Goal: Task Accomplishment & Management: Manage account settings

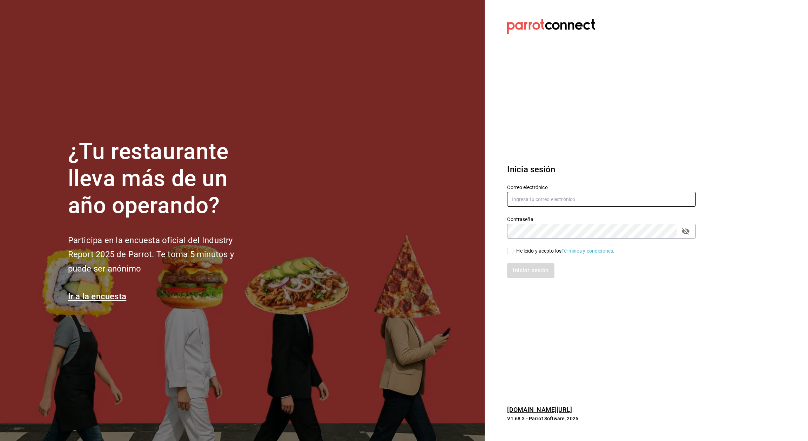
type input "supervision.killerpizza@gmail.com"
click at [510, 254] on input "He leído y acepto los Términos y condiciones." at bounding box center [510, 250] width 6 height 6
checkbox input "true"
click at [523, 270] on button "Iniciar sesión" at bounding box center [531, 270] width 48 height 15
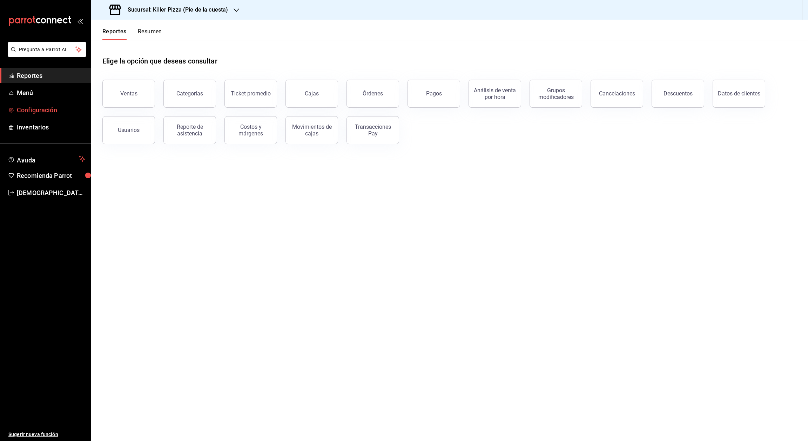
click at [48, 111] on span "Configuración" at bounding box center [51, 109] width 68 height 9
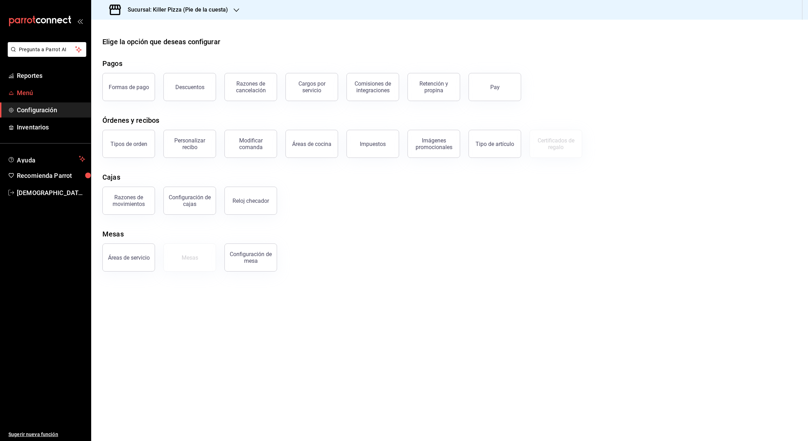
click at [30, 92] on span "Menú" at bounding box center [51, 92] width 68 height 9
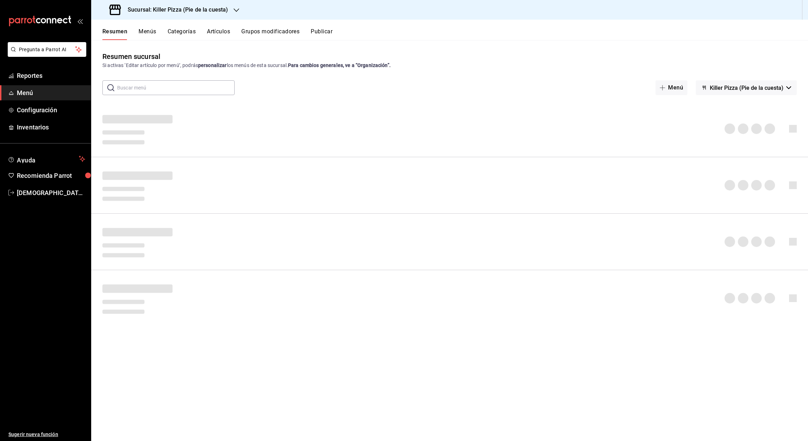
click at [224, 32] on button "Artículos" at bounding box center [218, 34] width 23 height 12
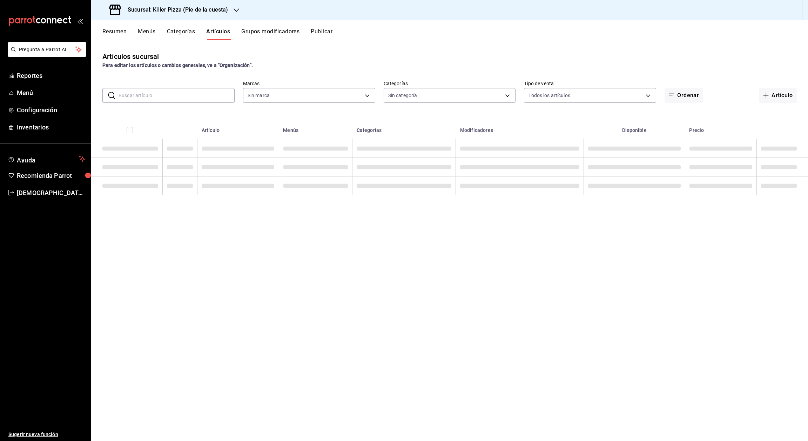
type input "97b2576e-4050-4013-adba-09120c95d758"
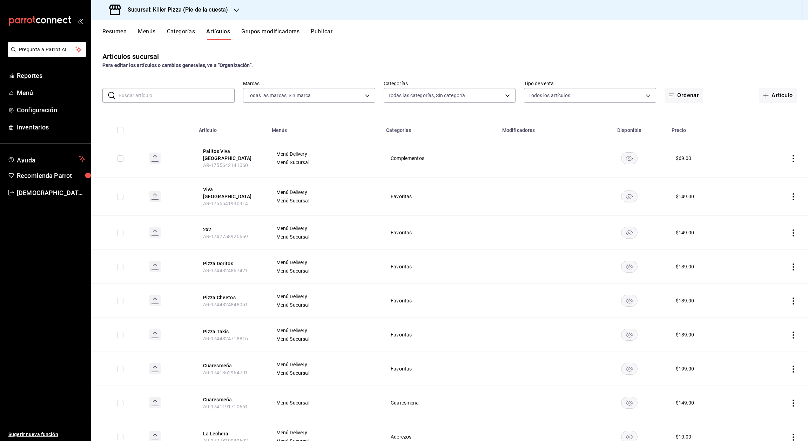
type input "9f4ba7ec-e98d-42d8-ba84-5fe72b9cc251,1d4d0d72-0d46-438f-8575-3b51557a0eae,2ef20…"
click at [764, 96] on button "Artículo" at bounding box center [778, 95] width 38 height 15
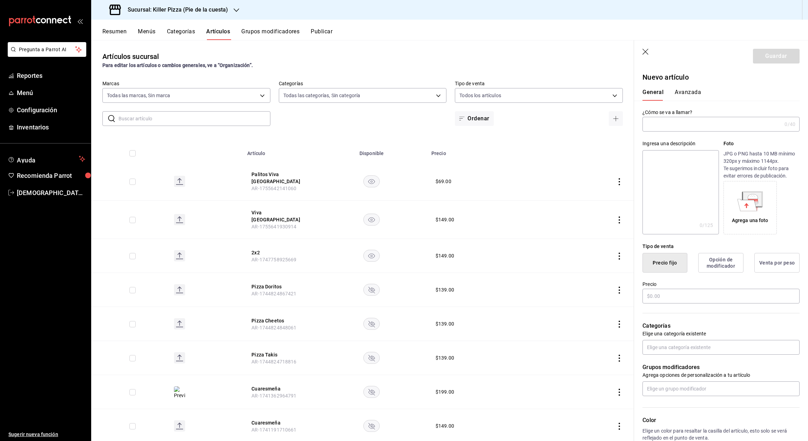
click at [723, 125] on input "text" at bounding box center [711, 124] width 139 height 14
type input "Palitos Viva Mexico DIDI"
click at [685, 299] on input "text" at bounding box center [720, 295] width 157 height 15
type input "$199.00"
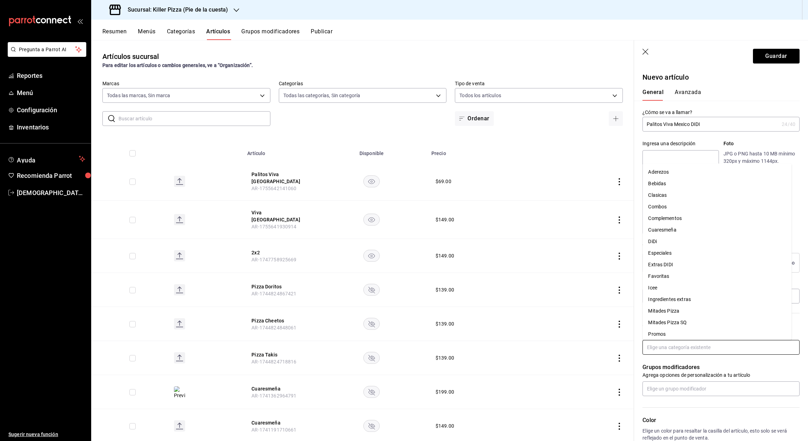
click at [689, 345] on input "text" at bounding box center [720, 347] width 157 height 15
click at [677, 236] on li "DiDi" at bounding box center [716, 242] width 149 height 12
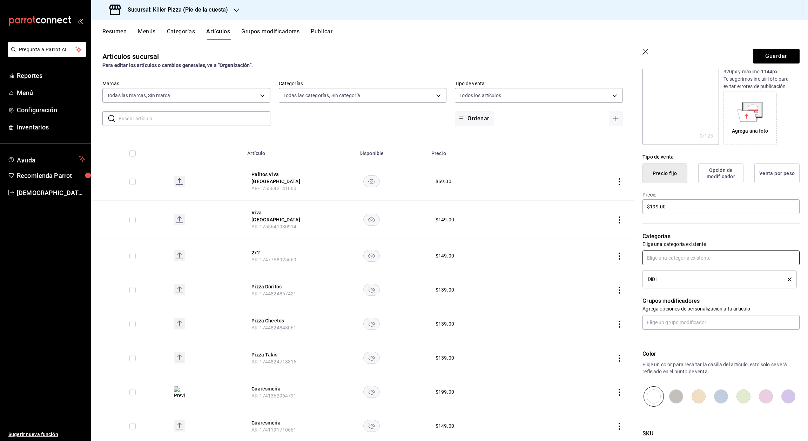
scroll to position [143, 0]
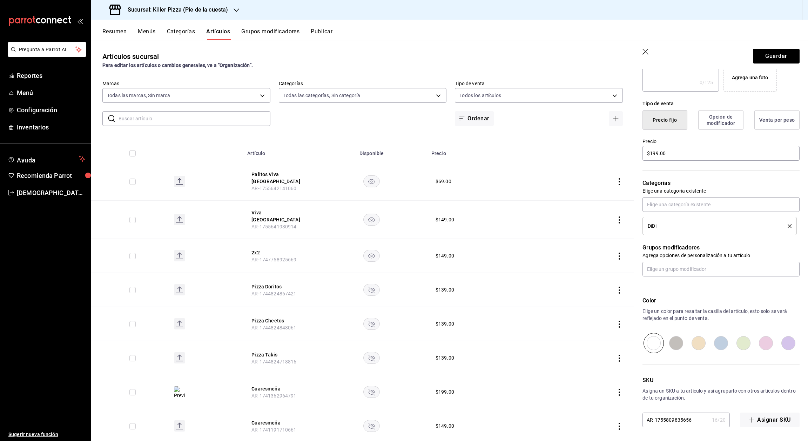
click at [690, 347] on input "radio" at bounding box center [698, 343] width 22 height 20
radio input "true"
click at [756, 420] on button "Asignar SKU" at bounding box center [770, 419] width 60 height 15
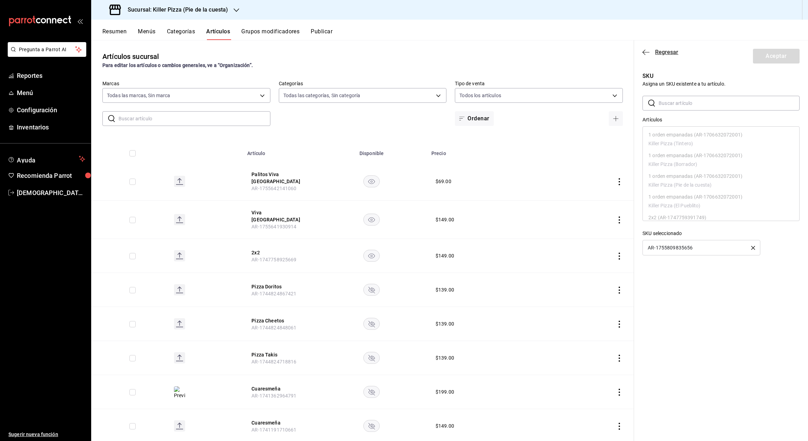
click at [646, 53] on icon "button" at bounding box center [645, 52] width 7 height 6
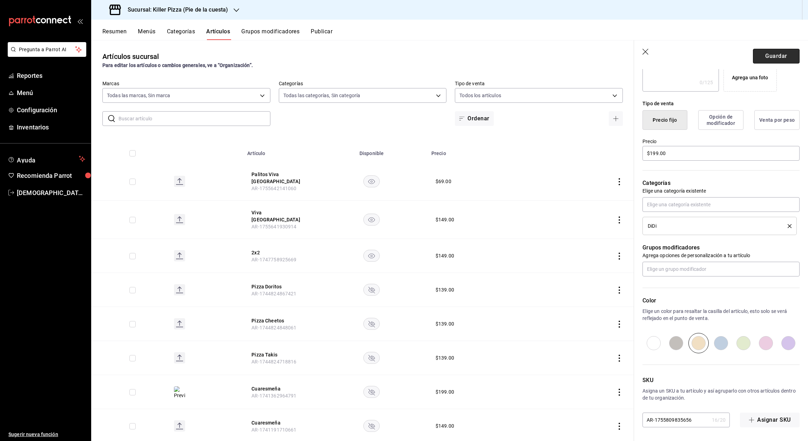
click at [769, 57] on button "Guardar" at bounding box center [776, 56] width 47 height 15
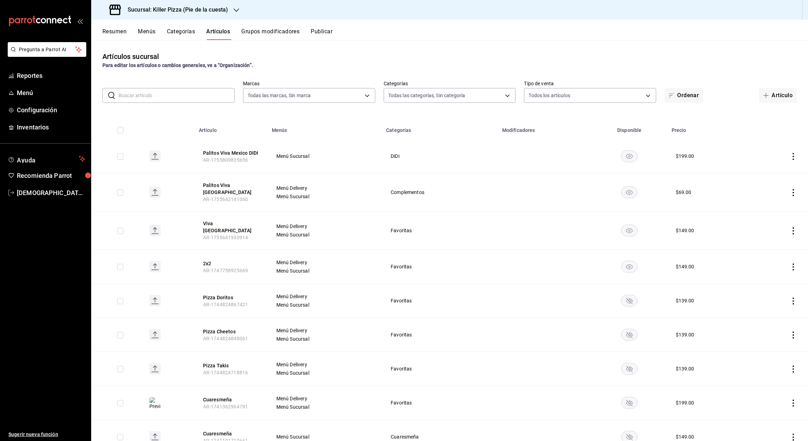
click at [789, 155] on icon "actions" at bounding box center [792, 156] width 7 height 7
click at [772, 174] on span "Editar" at bounding box center [764, 172] width 18 height 7
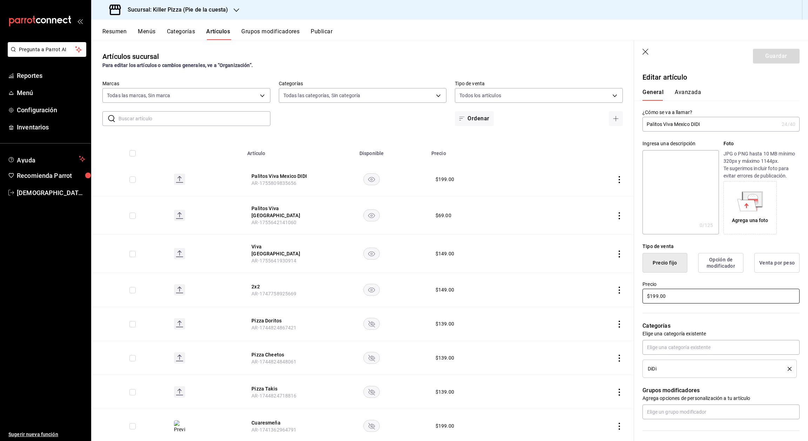
click at [676, 297] on input "$199.00" at bounding box center [720, 295] width 157 height 15
type input "$1.00"
type input "$99.00"
click at [722, 330] on p "Elige una categoría existente" at bounding box center [720, 333] width 157 height 7
click at [763, 61] on button "Guardar" at bounding box center [776, 56] width 47 height 15
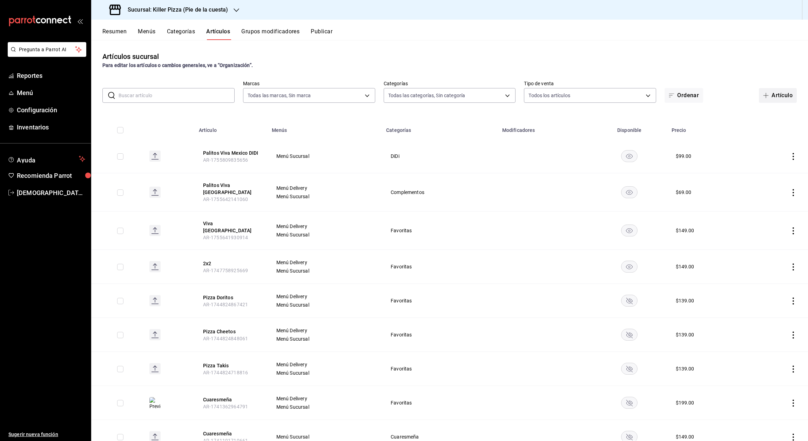
click at [766, 100] on button "Artículo" at bounding box center [778, 95] width 38 height 15
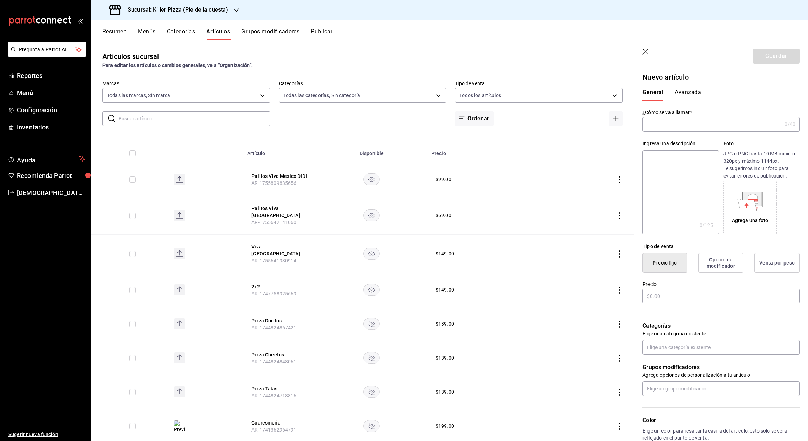
click at [722, 122] on input "text" at bounding box center [711, 124] width 139 height 14
type input "Viva Mexico DIDI"
click at [691, 298] on input "text" at bounding box center [720, 295] width 157 height 15
type input "$199.00"
click at [724, 331] on p "Elige una categoría existente" at bounding box center [720, 333] width 157 height 7
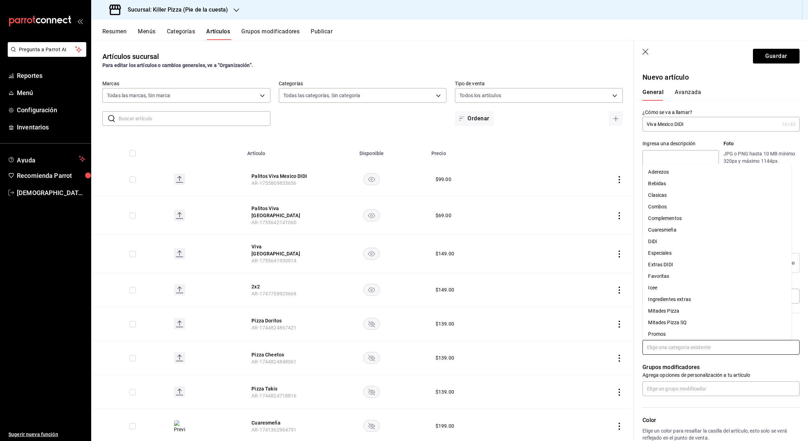
click at [746, 346] on input "text" at bounding box center [720, 347] width 157 height 15
click at [662, 243] on li "DiDi" at bounding box center [716, 242] width 149 height 12
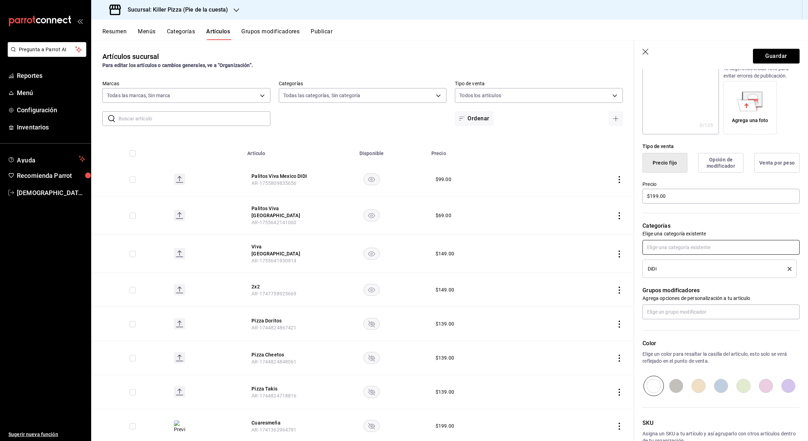
scroll to position [102, 0]
click at [697, 382] on input "radio" at bounding box center [698, 383] width 22 height 20
radio input "true"
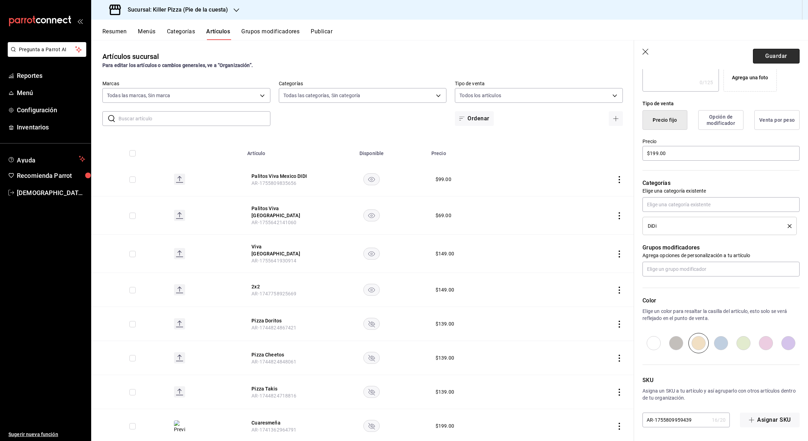
click at [754, 59] on button "Guardar" at bounding box center [776, 56] width 47 height 15
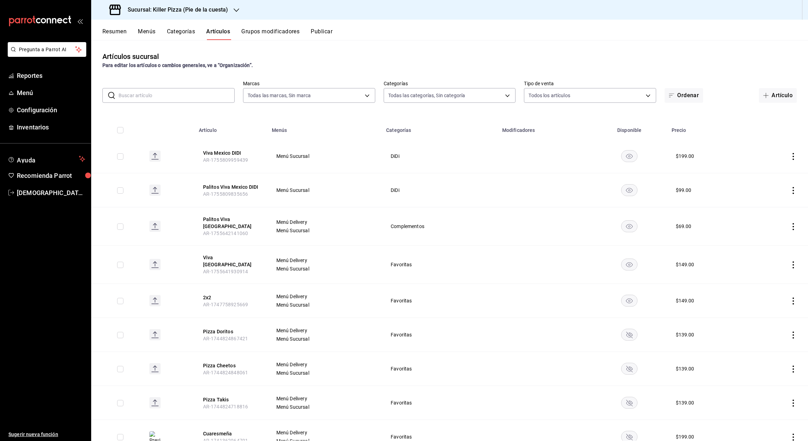
click at [228, 11] on div "Sucursal: Killer Pizza (Pie de la cuesta)" at bounding box center [169, 10] width 145 height 20
click at [149, 43] on div "Killer Pizza (Tintero)" at bounding box center [144, 45] width 94 height 7
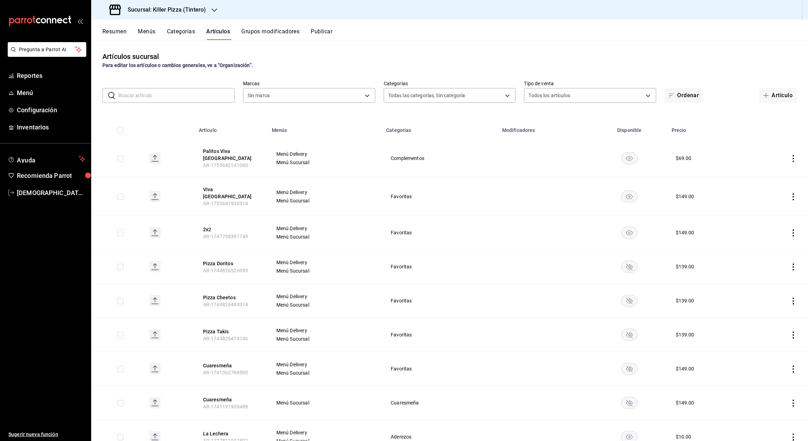
type input "bf70313e-1aa2-42c4-bd6f-1d0263dfdff1,512e0405-4084-4570-81c5-f347c3632263,26bb3…"
type input "99ecb05e-31c8-40d1-9dac-b3311b8fb307"
click at [769, 93] on button "Artículo" at bounding box center [778, 95] width 38 height 15
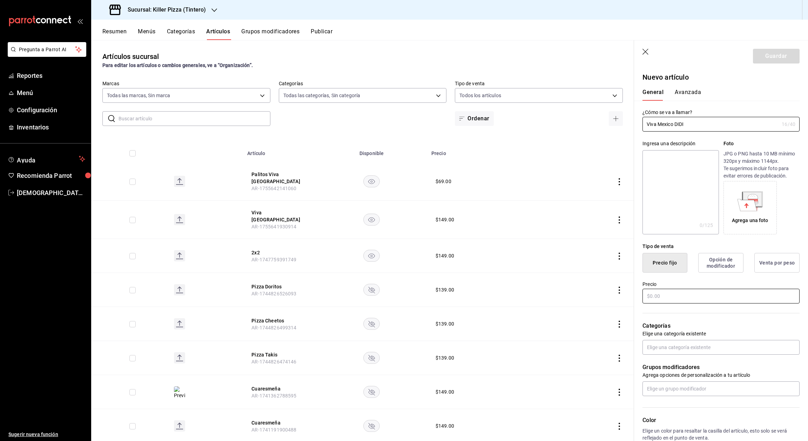
type input "Viva Mexico DIDI"
click at [679, 296] on input "text" at bounding box center [720, 295] width 157 height 15
type input "$199.00"
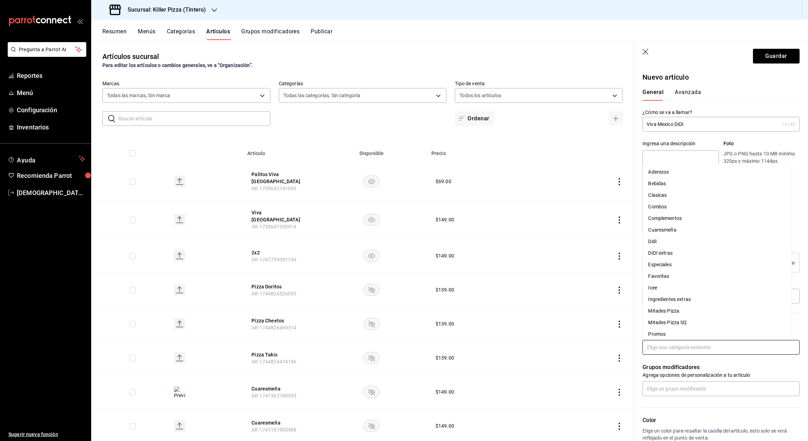
click at [692, 353] on input "text" at bounding box center [720, 347] width 157 height 15
click at [661, 238] on li "Didi" at bounding box center [716, 242] width 149 height 12
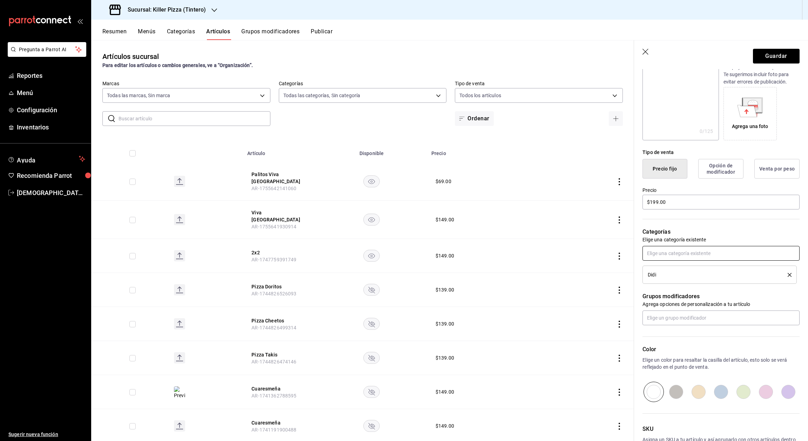
scroll to position [104, 0]
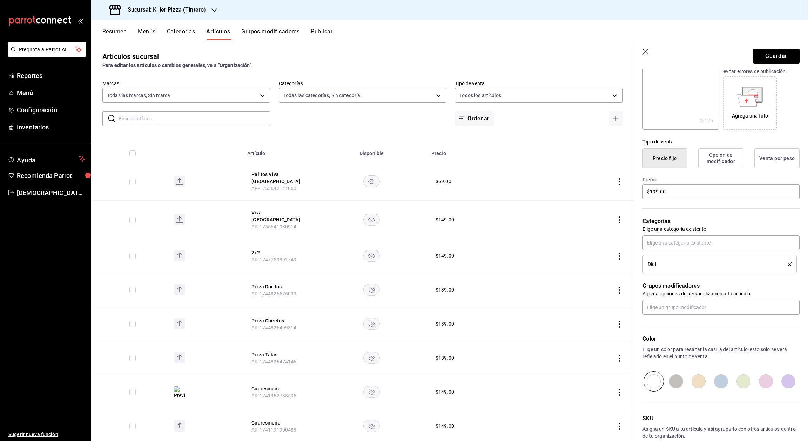
click at [697, 379] on input "radio" at bounding box center [698, 381] width 22 height 20
radio input "true"
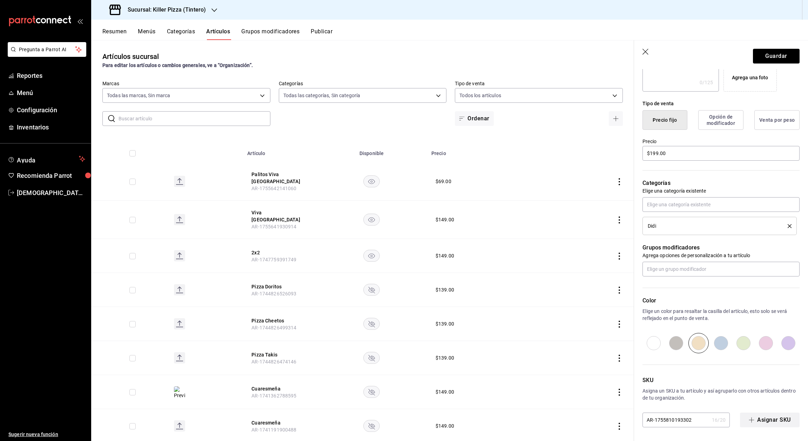
click at [756, 418] on button "Asignar SKU" at bounding box center [770, 419] width 60 height 15
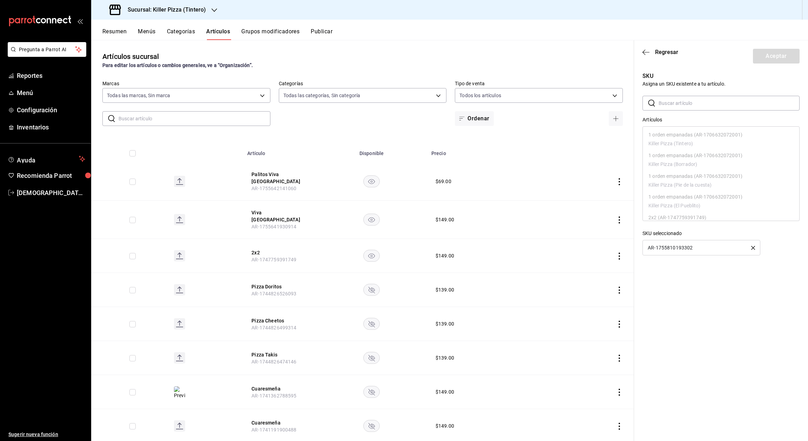
click at [754, 248] on icon "button" at bounding box center [753, 248] width 4 height 4
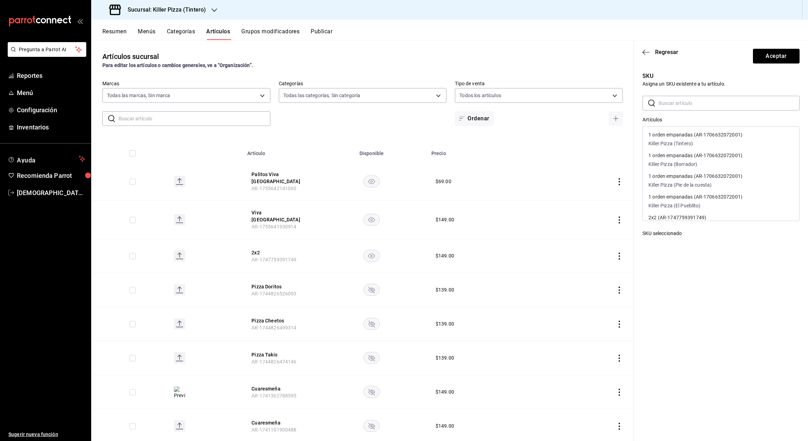
click at [692, 103] on input "text" at bounding box center [728, 103] width 141 height 14
type input "viva"
click at [728, 206] on p "Killer Pizza (Pie de la cuesta)" at bounding box center [691, 208] width 87 height 7
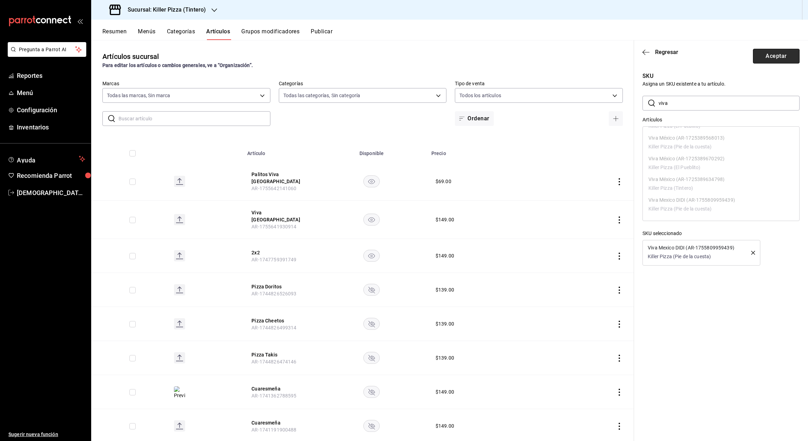
click at [784, 53] on button "Aceptar" at bounding box center [776, 56] width 47 height 15
type input "AR-1755809959439"
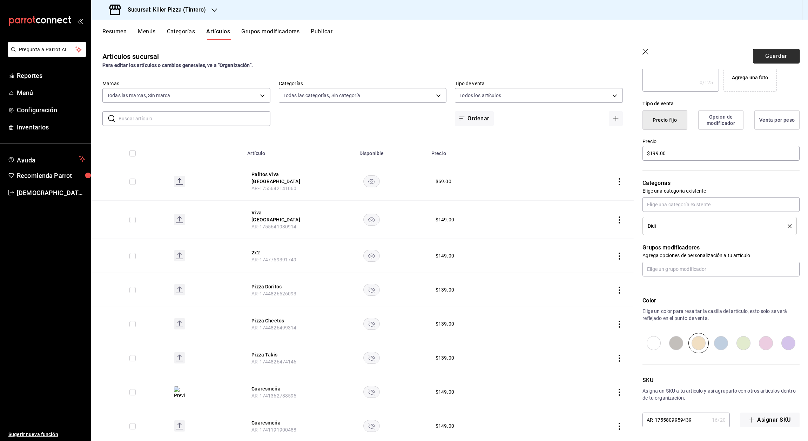
click at [772, 57] on button "Guardar" at bounding box center [776, 56] width 47 height 15
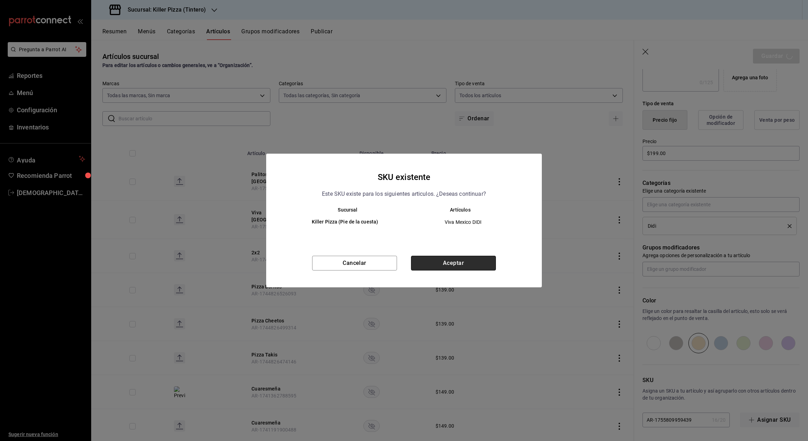
click at [473, 264] on button "Aceptar" at bounding box center [453, 263] width 85 height 15
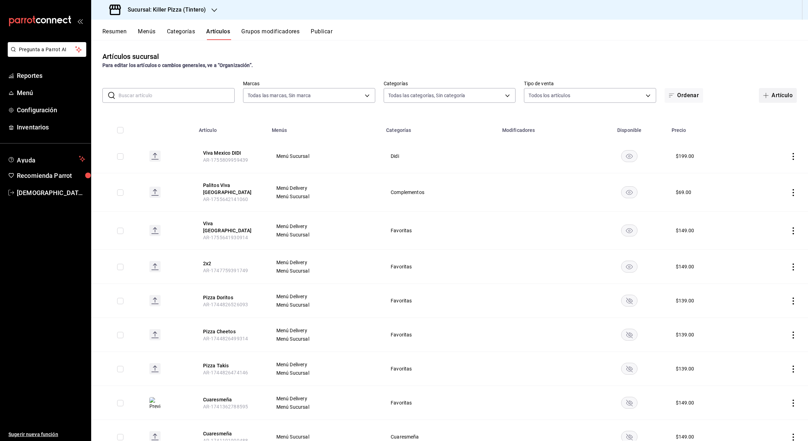
click at [769, 98] on button "Artículo" at bounding box center [778, 95] width 38 height 15
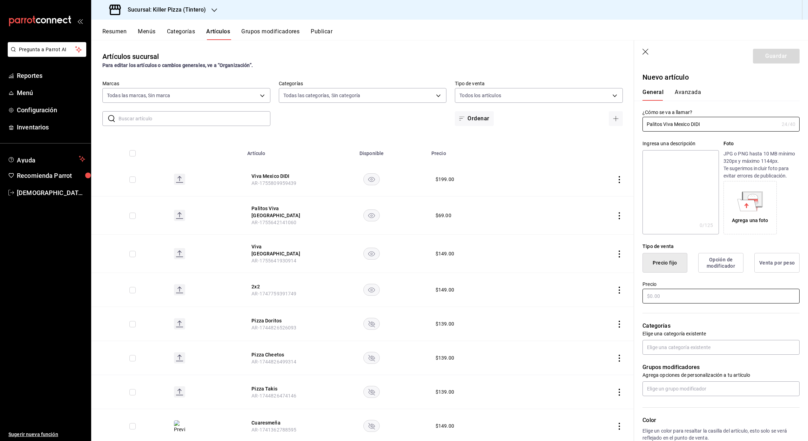
type input "Palitos Viva Mexico DIDI"
click at [685, 290] on input "text" at bounding box center [720, 295] width 157 height 15
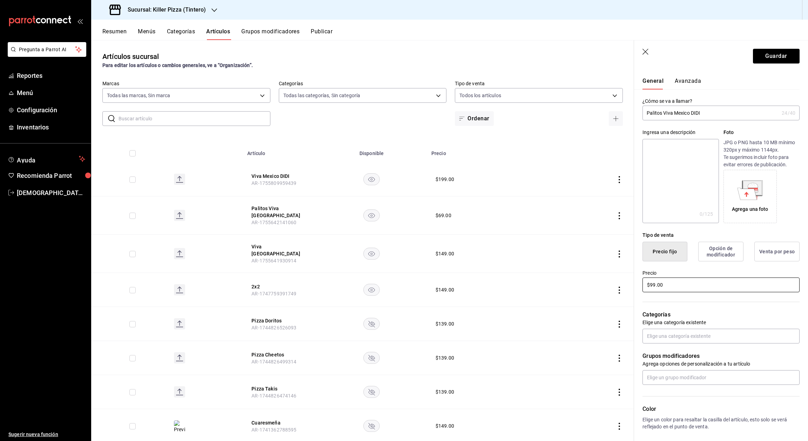
scroll to position [13, 0]
type input "$99.00"
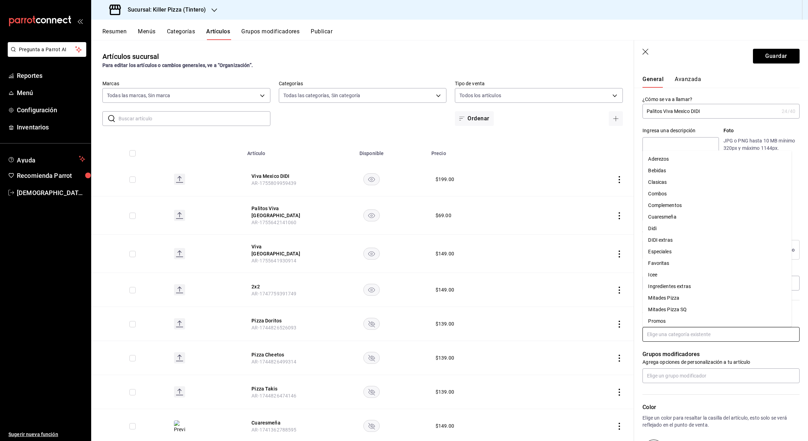
click at [731, 338] on input "text" at bounding box center [720, 334] width 157 height 15
click at [667, 223] on li "Didi" at bounding box center [716, 229] width 149 height 12
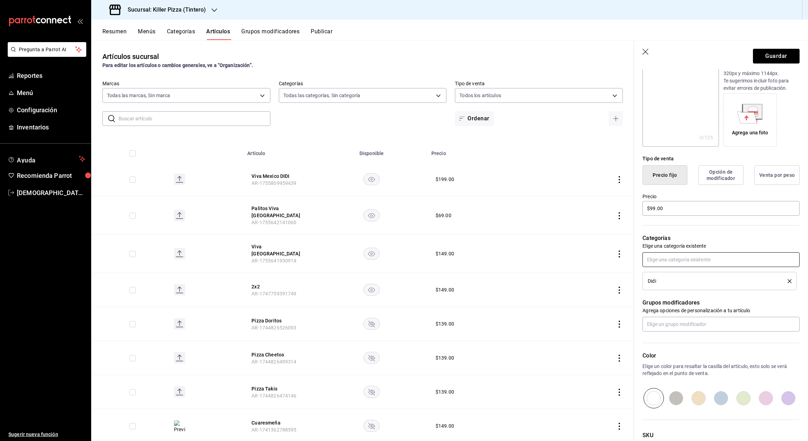
scroll to position [129, 0]
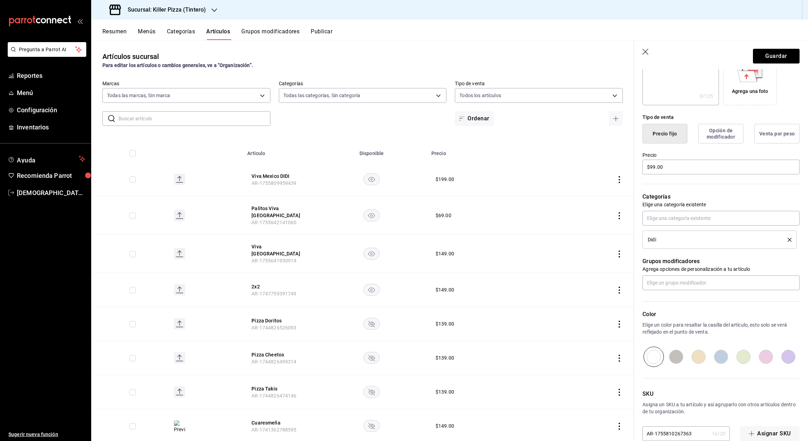
click at [697, 356] on input "radio" at bounding box center [698, 356] width 22 height 20
radio input "true"
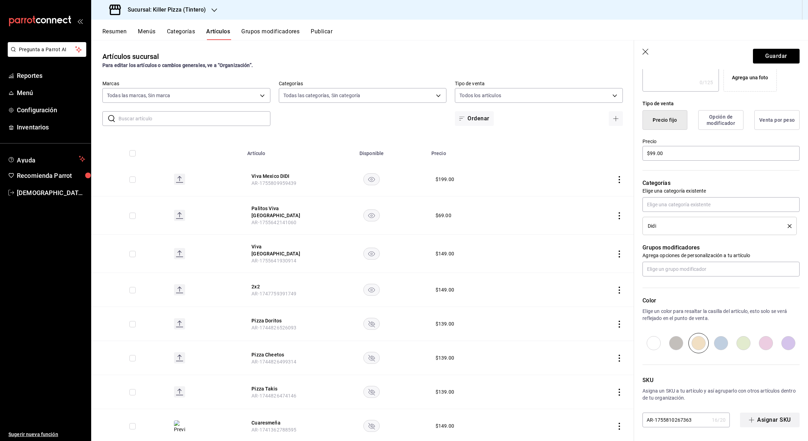
click at [754, 418] on button "Asignar SKU" at bounding box center [770, 419] width 60 height 15
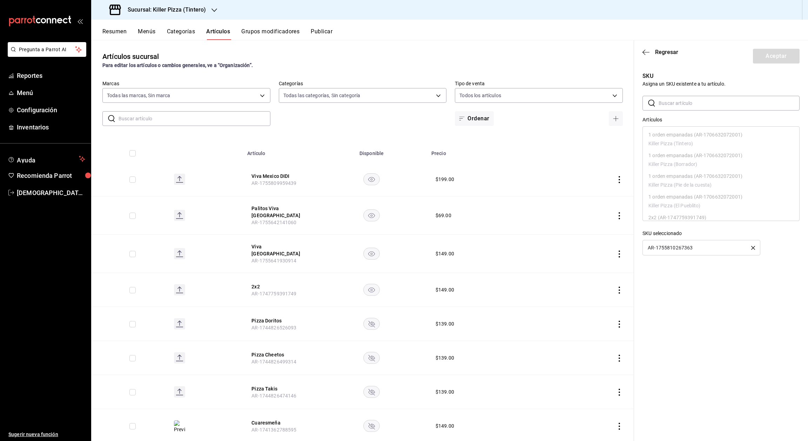
click at [752, 246] on icon "button" at bounding box center [753, 248] width 4 height 4
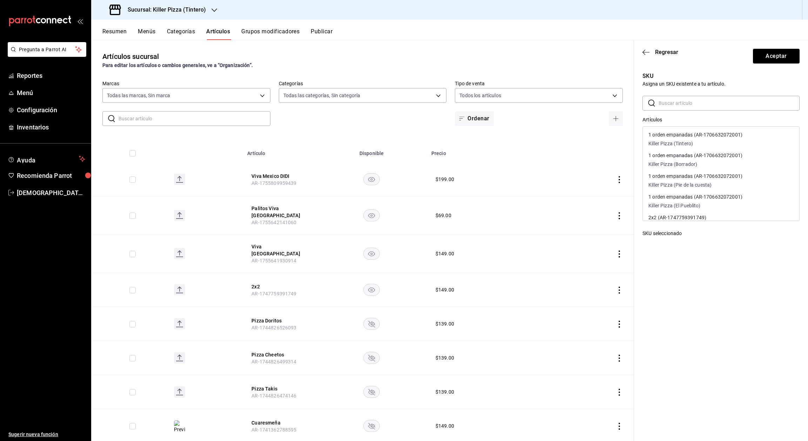
click at [704, 96] on input "text" at bounding box center [728, 103] width 141 height 14
type input "palitos"
click at [735, 198] on p "Palitos Viva Mexico DIDI (AR-1755809835656)" at bounding box center [699, 196] width 103 height 5
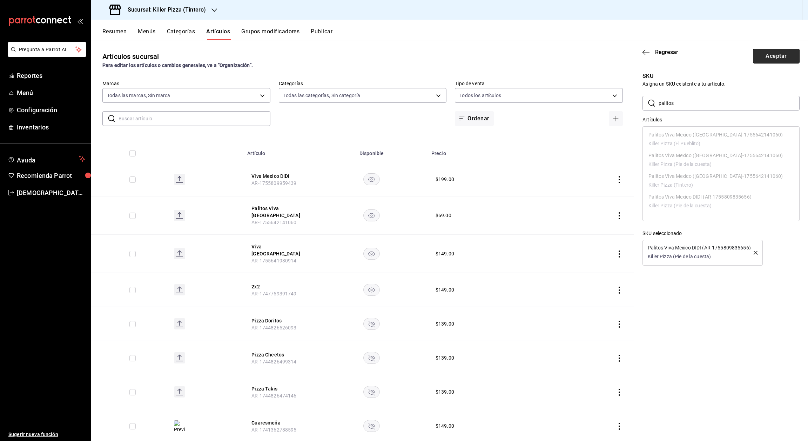
click at [775, 54] on button "Aceptar" at bounding box center [776, 56] width 47 height 15
type input "AR-1755809835656"
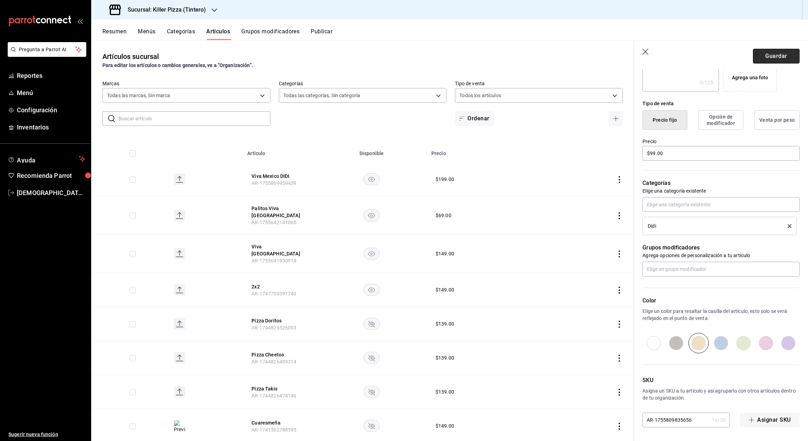
click at [768, 53] on button "Guardar" at bounding box center [776, 56] width 47 height 15
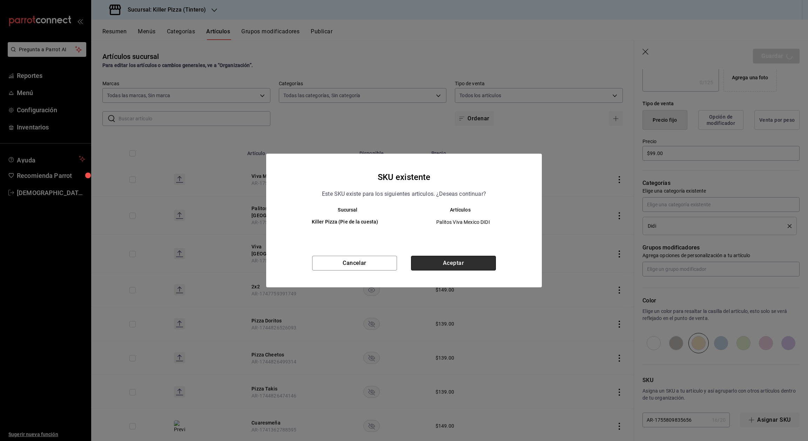
click at [456, 264] on button "Aceptar" at bounding box center [453, 263] width 85 height 15
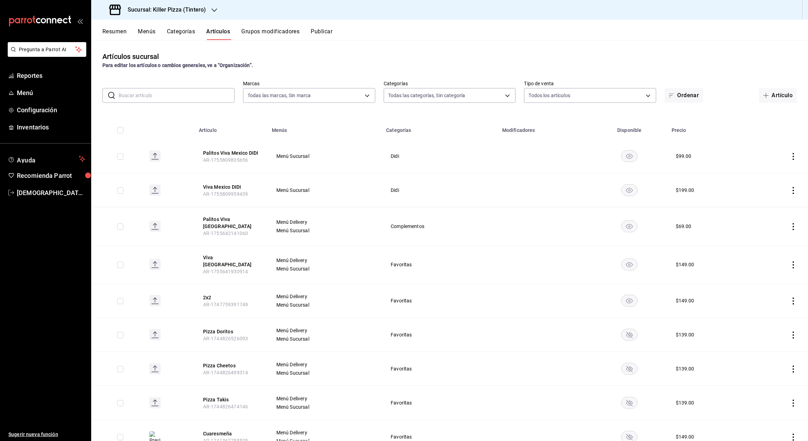
click at [190, 11] on h3 "Sucursal: Killer Pizza (Tintero)" at bounding box center [164, 10] width 84 height 8
click at [167, 58] on div "Killer Pizza (El Pueblito)" at bounding box center [144, 61] width 94 height 7
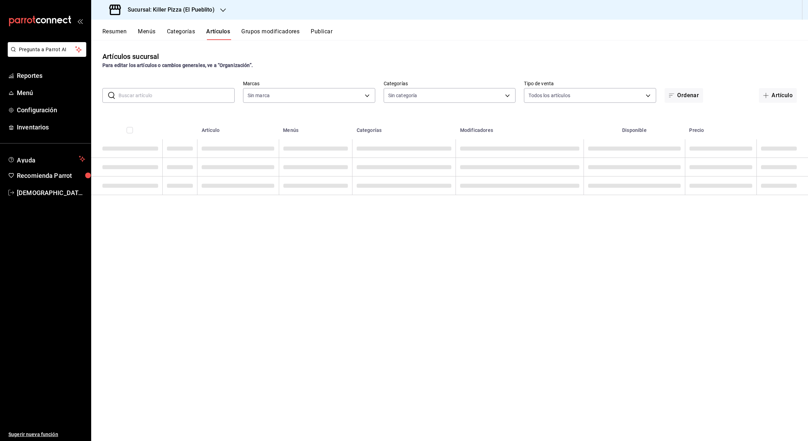
type input "aca61318-dd82-4009-8fb5-67b6e0717491,78dec963-e7c0-4d84-89ee-f2c1b9a395cc,4635c…"
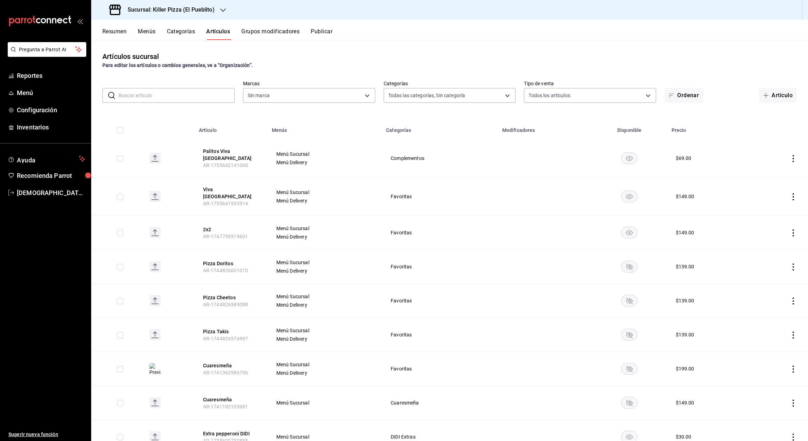
type input "fb565927-10db-4a1e-9361-babba7d8dbe1"
click at [766, 96] on button "Artículo" at bounding box center [778, 95] width 38 height 15
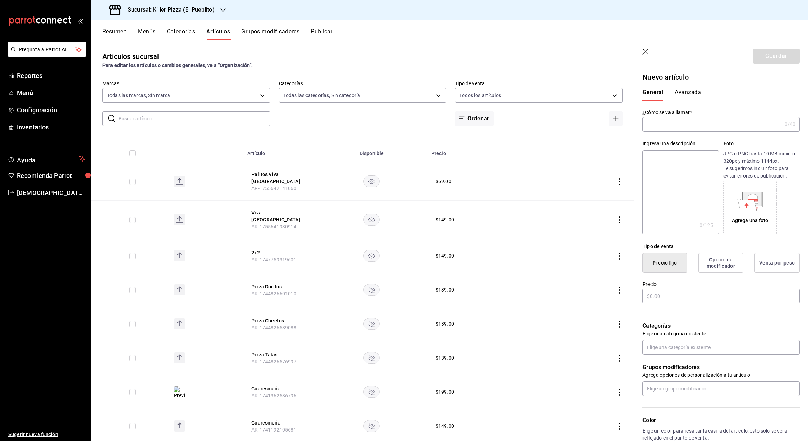
click at [698, 125] on input "text" at bounding box center [711, 124] width 139 height 14
type input "Viva Mexico DIDI"
click at [712, 294] on input "text" at bounding box center [720, 295] width 157 height 15
type input "$199.00"
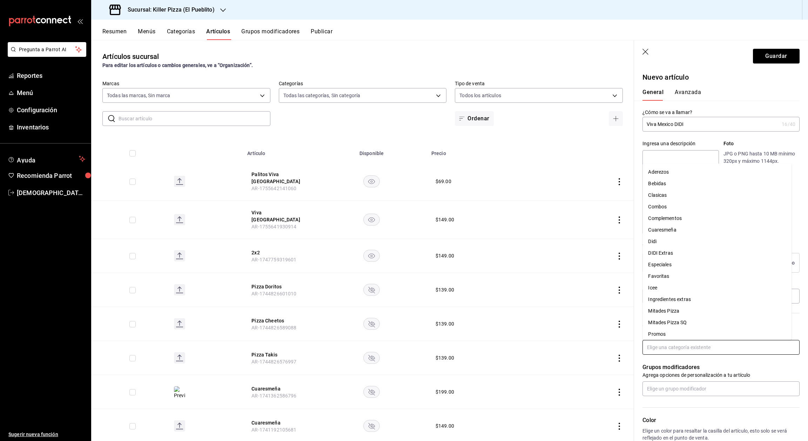
click at [713, 349] on input "text" at bounding box center [720, 347] width 157 height 15
click at [663, 236] on li "Didi" at bounding box center [716, 242] width 149 height 12
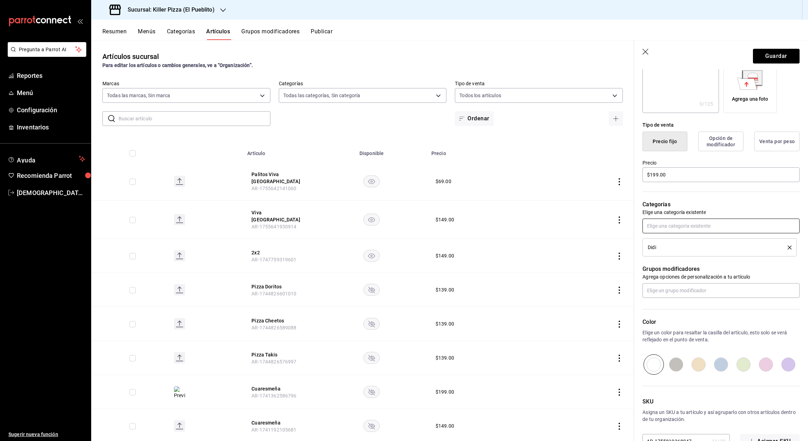
scroll to position [123, 0]
click at [691, 364] on input "radio" at bounding box center [698, 362] width 22 height 20
radio input "true"
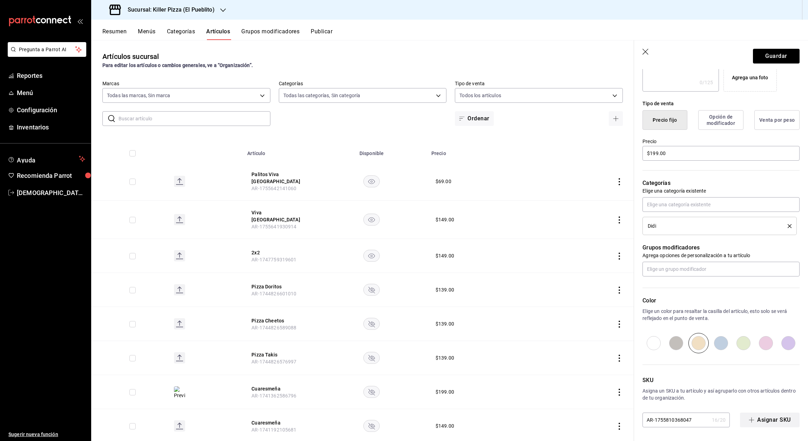
click at [751, 416] on button "Asignar SKU" at bounding box center [770, 419] width 60 height 15
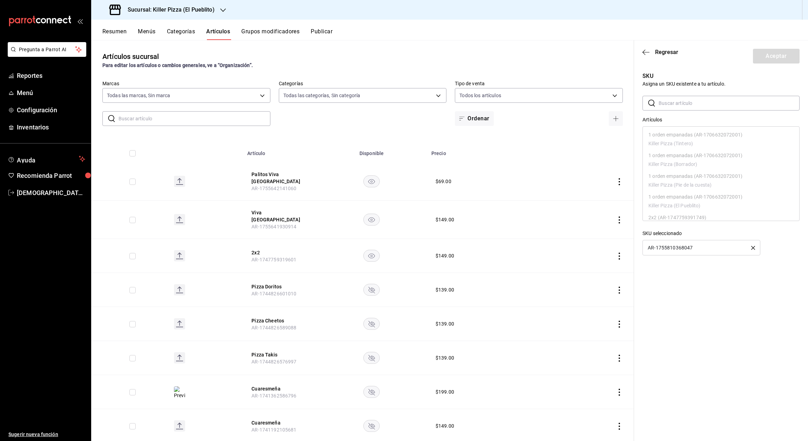
click at [753, 246] on icon "button" at bounding box center [753, 248] width 4 height 4
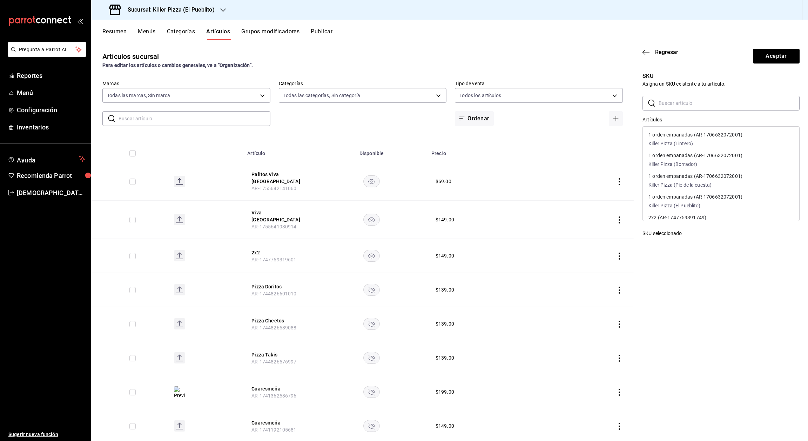
click at [709, 101] on input "text" at bounding box center [728, 103] width 141 height 14
type input "9439"
click at [721, 135] on p "Viva Mexico DIDI (AR-1755809959439)" at bounding box center [691, 134] width 87 height 5
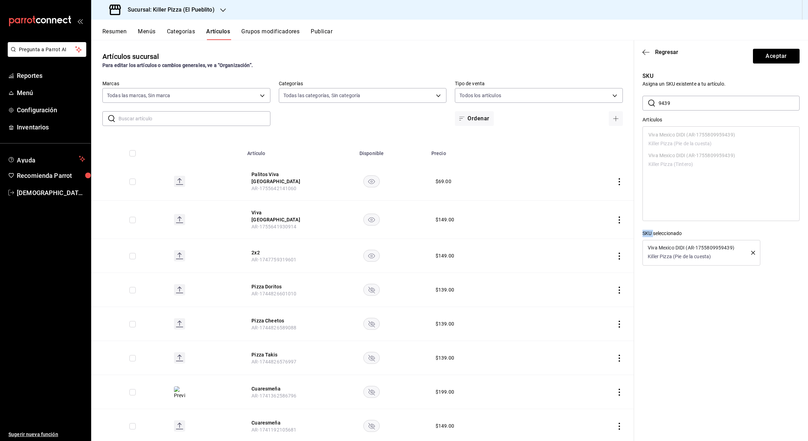
click at [721, 135] on ul "Viva Mexico DIDI (AR-1755809959439) Killer Pizza (Pie de la cuesta) Viva Mexico…" at bounding box center [721, 150] width 156 height 47
click at [772, 57] on button "Aceptar" at bounding box center [776, 56] width 47 height 15
type input "AR-1755809959439"
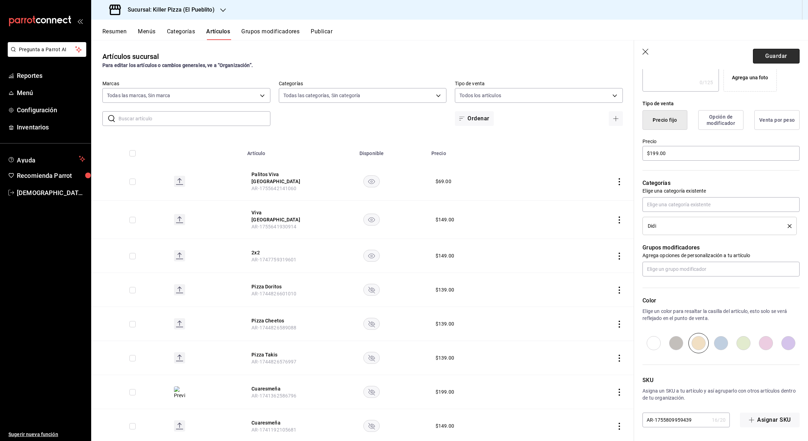
click at [773, 54] on button "Guardar" at bounding box center [776, 56] width 47 height 15
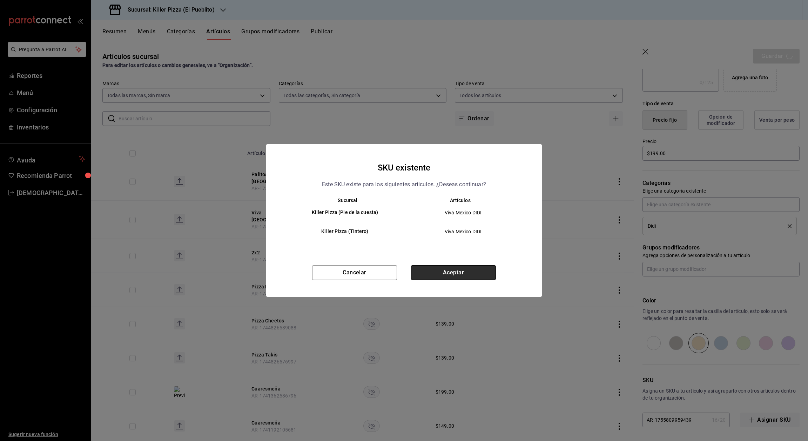
click at [455, 274] on button "Aceptar" at bounding box center [453, 272] width 85 height 15
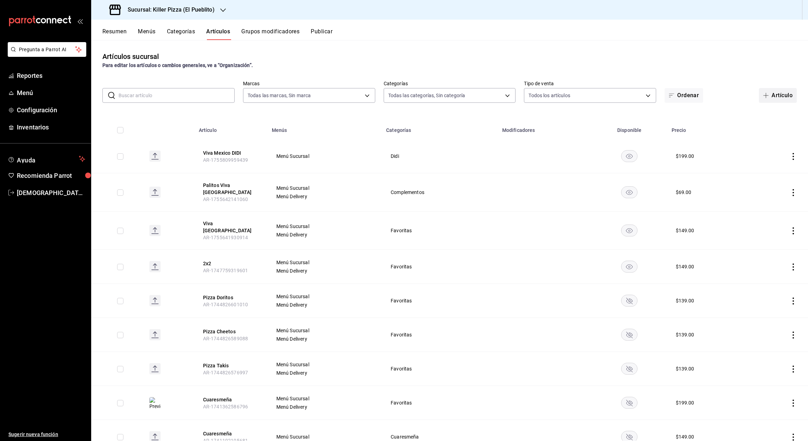
click at [775, 101] on button "Artículo" at bounding box center [778, 95] width 38 height 15
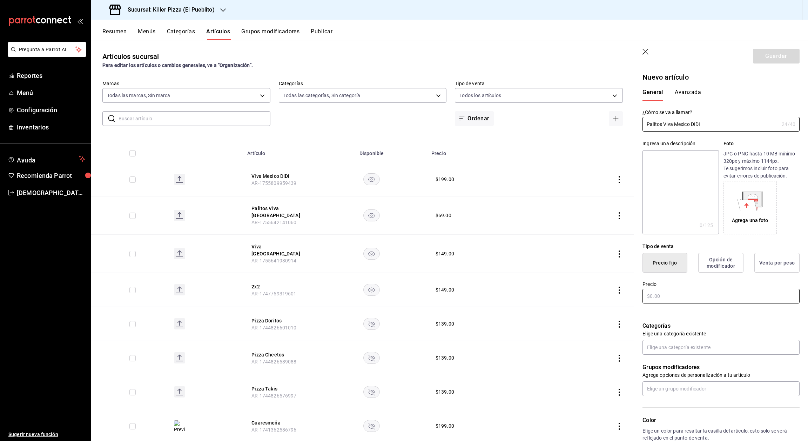
type input "Palitos Viva Mexico DIDI"
click at [682, 291] on input "text" at bounding box center [720, 295] width 157 height 15
type input "$99.00"
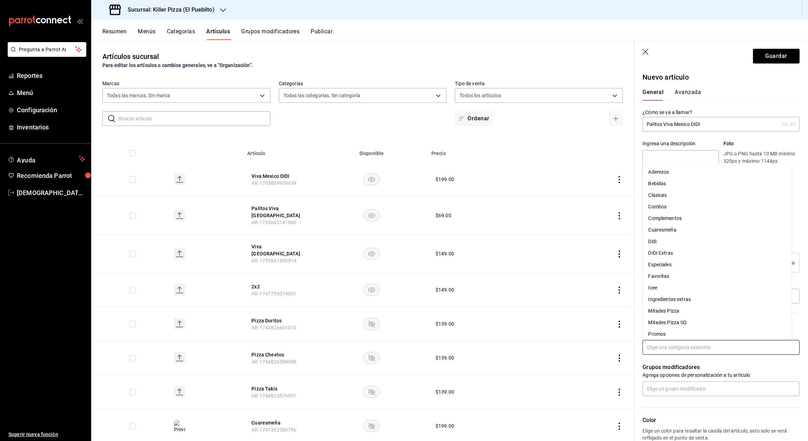
click at [692, 344] on input "text" at bounding box center [720, 347] width 157 height 15
click at [666, 239] on li "Didi" at bounding box center [716, 242] width 149 height 12
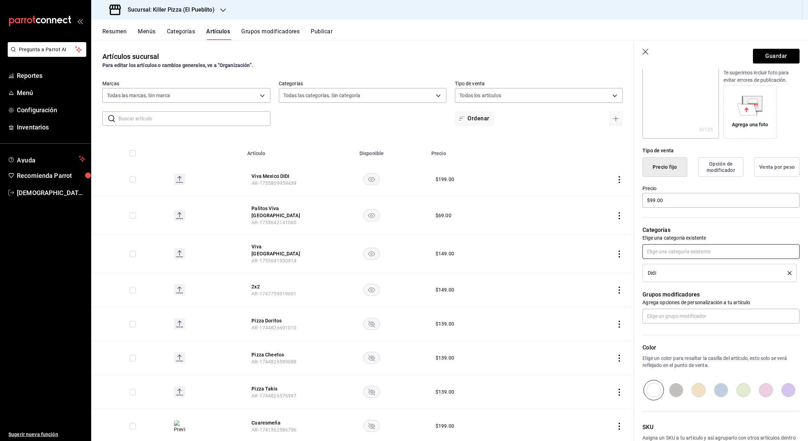
scroll to position [101, 0]
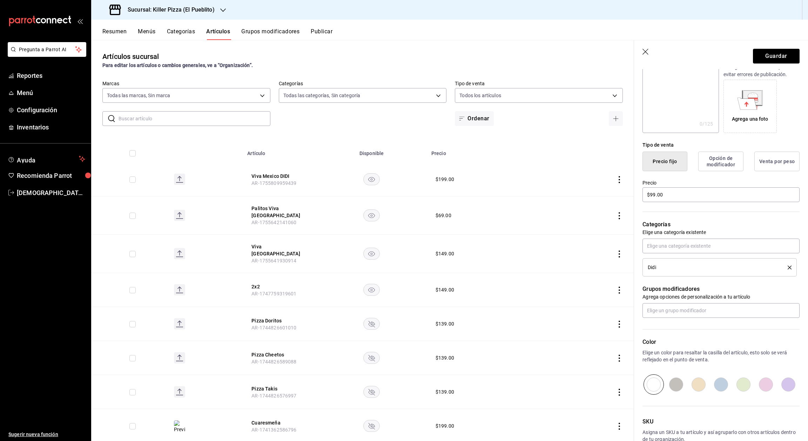
click at [700, 381] on input "radio" at bounding box center [698, 384] width 22 height 20
radio input "true"
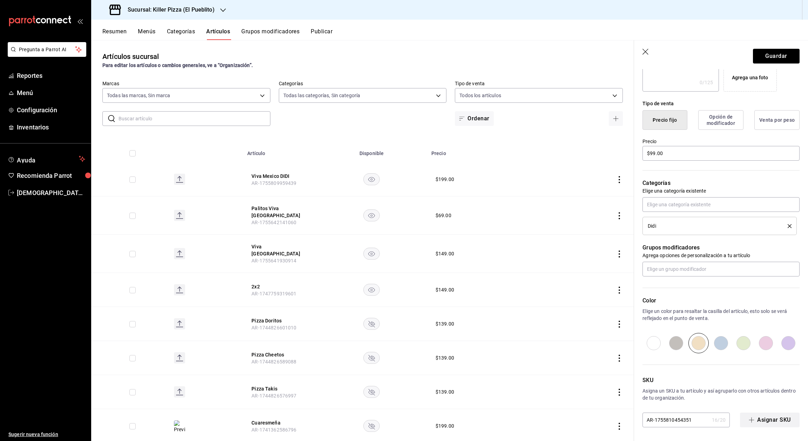
click at [762, 419] on button "Asignar SKU" at bounding box center [770, 419] width 60 height 15
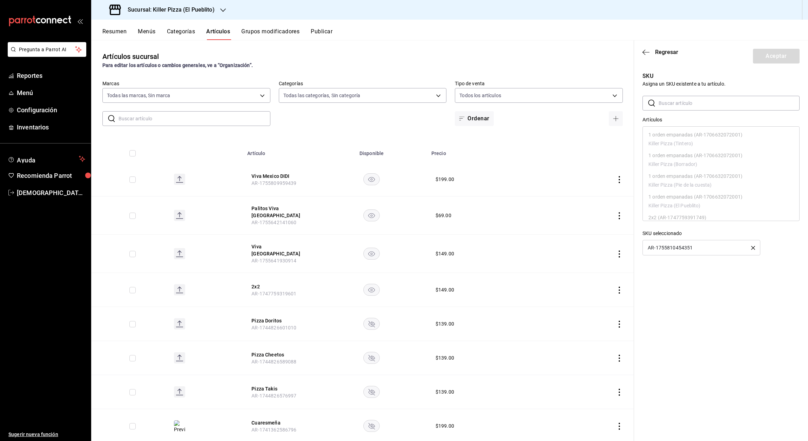
click at [753, 246] on icon "button" at bounding box center [753, 248] width 4 height 4
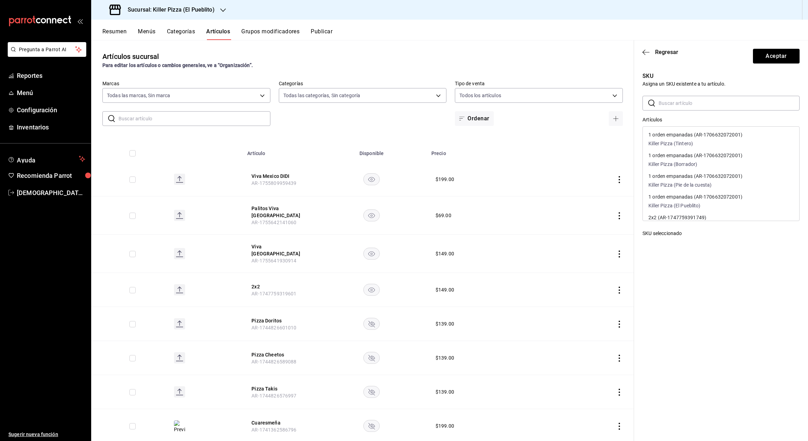
click at [699, 106] on input "text" at bounding box center [728, 103] width 141 height 14
type input "5656"
click at [720, 142] on p "Killer Pizza (Pie de la cuesta)" at bounding box center [699, 143] width 103 height 7
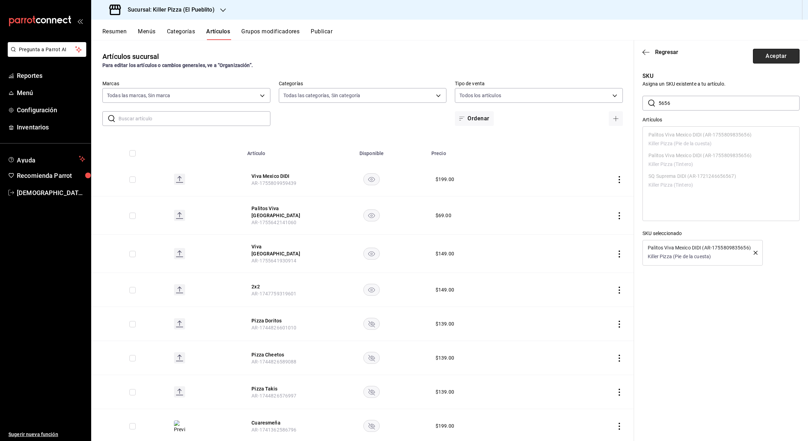
click at [782, 55] on button "Aceptar" at bounding box center [776, 56] width 47 height 15
type input "AR-1755809835656"
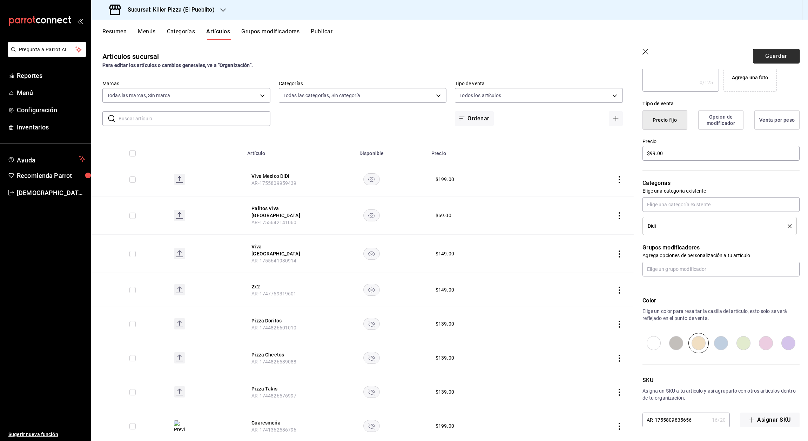
click at [775, 57] on button "Guardar" at bounding box center [776, 56] width 47 height 15
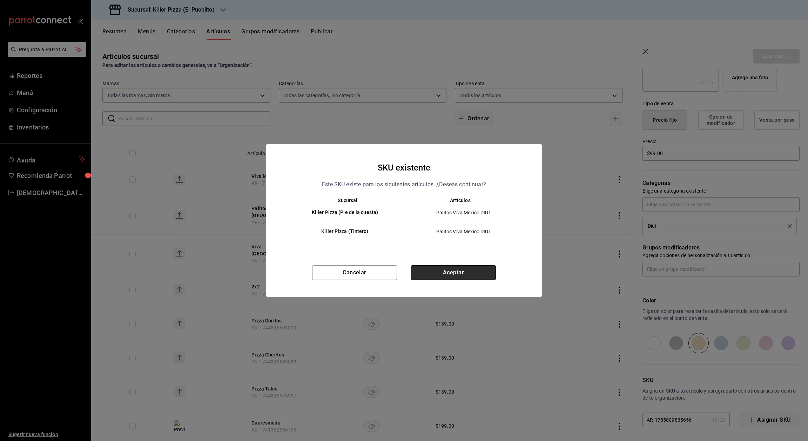
click at [464, 269] on button "Aceptar" at bounding box center [453, 272] width 85 height 15
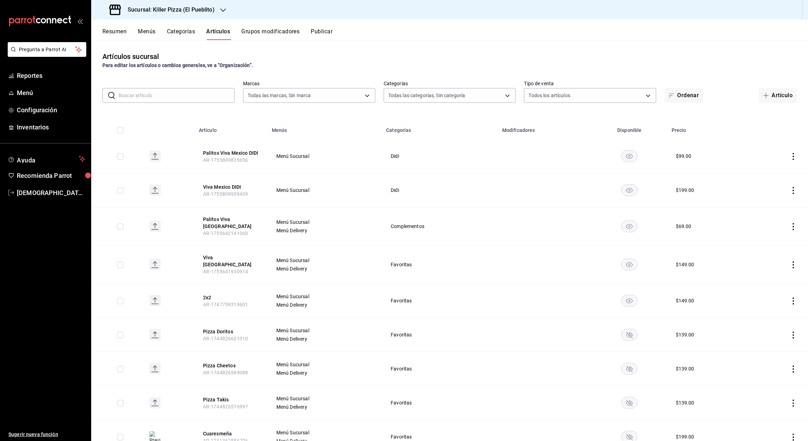
click at [323, 33] on button "Publicar" at bounding box center [322, 34] width 22 height 12
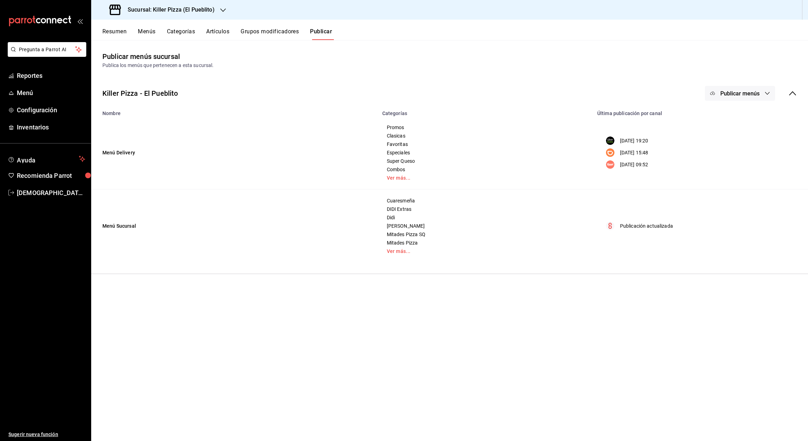
click at [735, 95] on span "Publicar menús" at bounding box center [739, 93] width 39 height 7
click at [741, 174] on span "Punto de venta" at bounding box center [750, 174] width 34 height 7
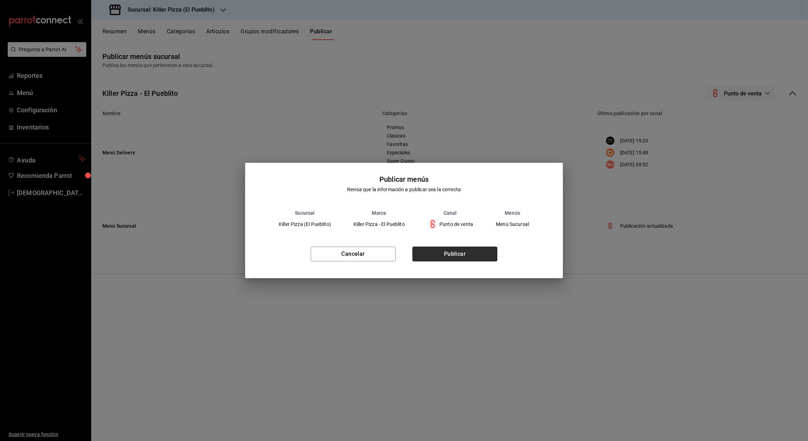
click at [464, 255] on button "Publicar" at bounding box center [454, 253] width 85 height 15
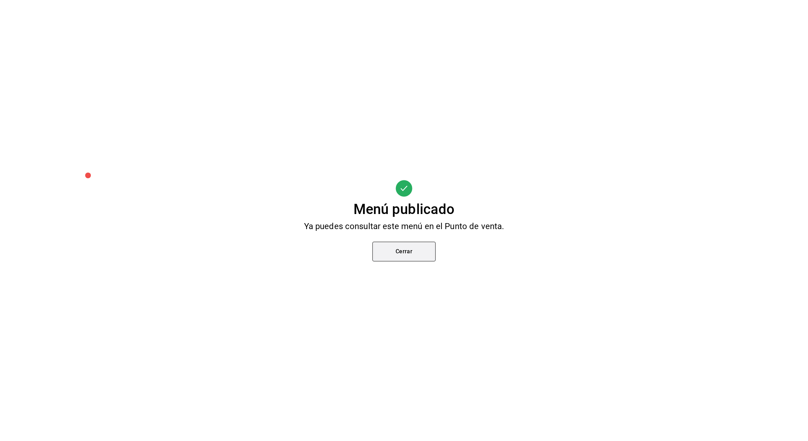
click at [413, 248] on button "Cerrar" at bounding box center [403, 252] width 63 height 20
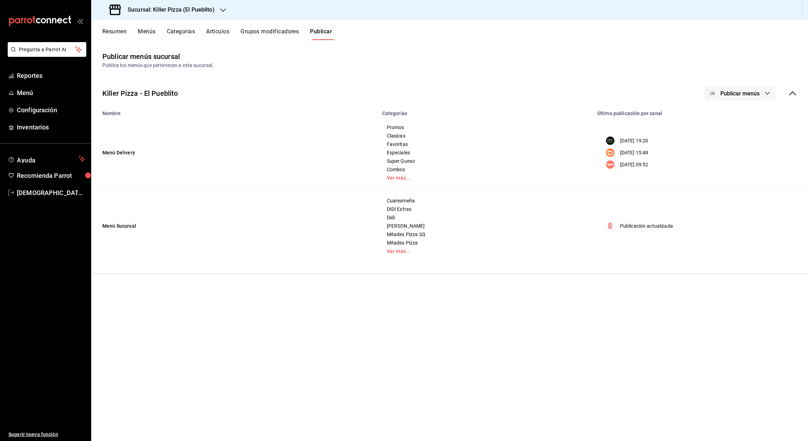
click at [223, 10] on icon "button" at bounding box center [223, 10] width 6 height 4
click at [168, 46] on div "Killer Pizza (Tintero)" at bounding box center [144, 45] width 94 height 7
click at [749, 94] on span "Publicar menús" at bounding box center [739, 93] width 39 height 7
click at [740, 181] on li "Punto de venta" at bounding box center [740, 175] width 64 height 20
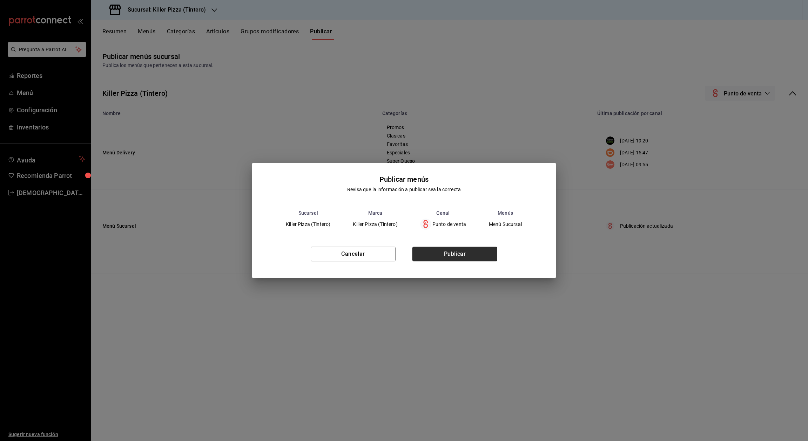
click at [451, 255] on button "Publicar" at bounding box center [454, 253] width 85 height 15
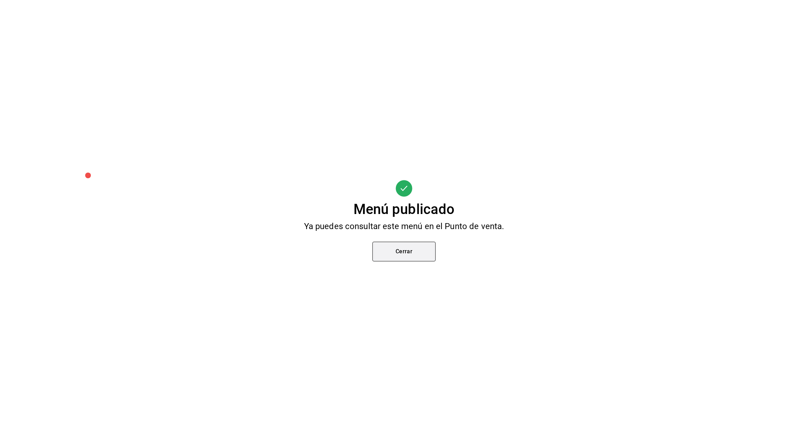
click at [395, 257] on button "Cerrar" at bounding box center [403, 252] width 63 height 20
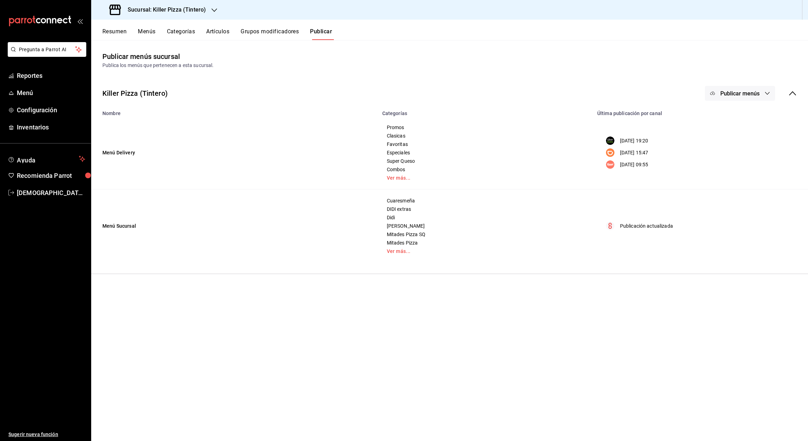
click at [207, 9] on div "Sucursal: Killer Pizza (Tintero)" at bounding box center [158, 10] width 123 height 20
click at [175, 27] on div "Killer Pizza (Pie de la cuesta)" at bounding box center [144, 30] width 94 height 7
click at [718, 86] on button "Publicar menús" at bounding box center [740, 93] width 70 height 15
click at [743, 174] on span "Punto de venta" at bounding box center [750, 174] width 34 height 7
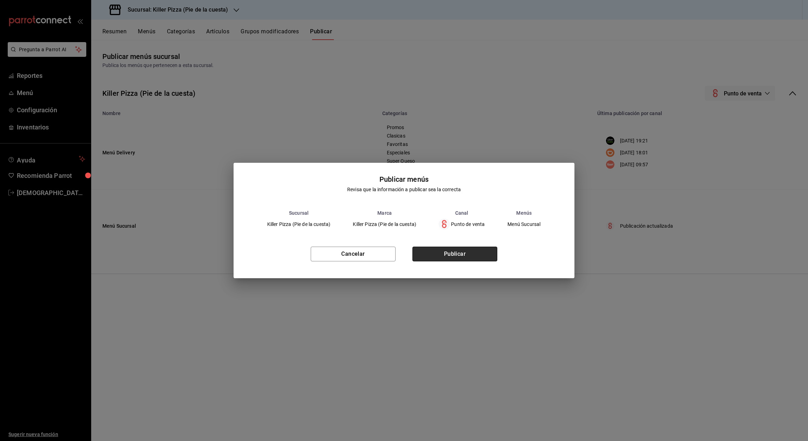
click at [471, 250] on button "Publicar" at bounding box center [454, 253] width 85 height 15
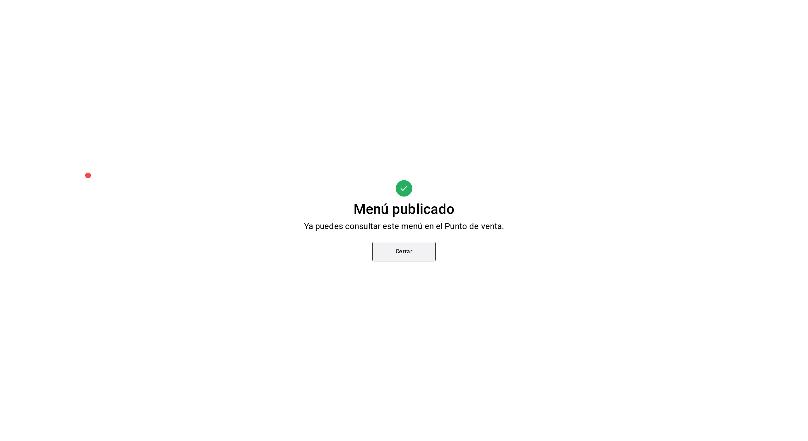
click at [419, 247] on button "Cerrar" at bounding box center [403, 252] width 63 height 20
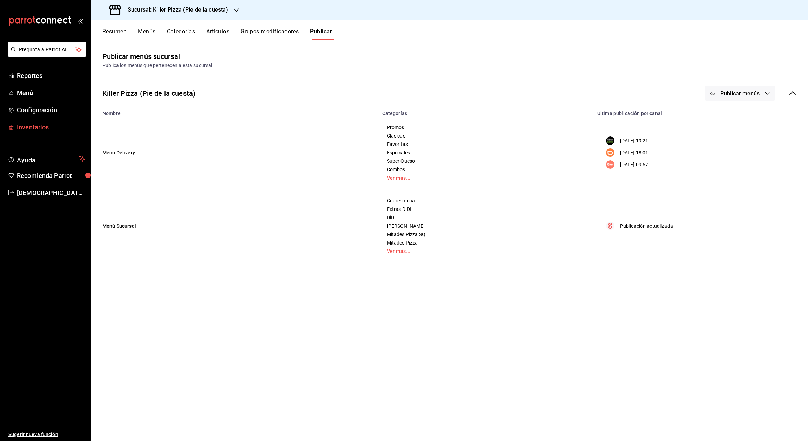
click at [45, 124] on span "Inventarios" at bounding box center [51, 126] width 68 height 9
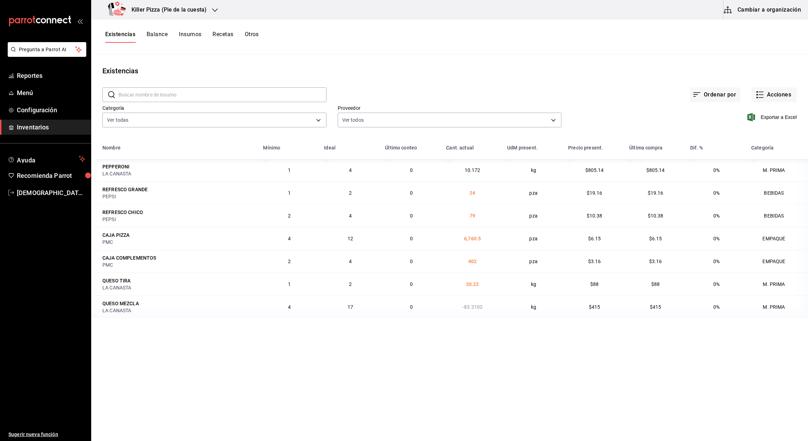
click at [221, 38] on button "Recetas" at bounding box center [222, 37] width 21 height 12
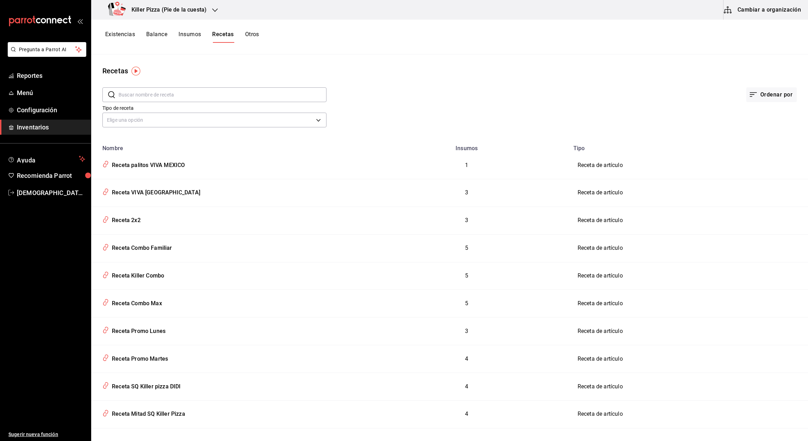
click at [763, 13] on button "Cambiar a organización" at bounding box center [762, 10] width 79 height 20
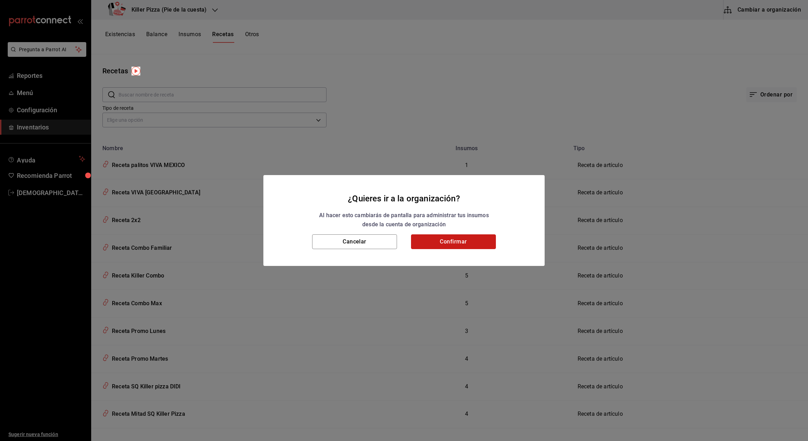
click at [463, 242] on button "Confirmar" at bounding box center [453, 241] width 85 height 15
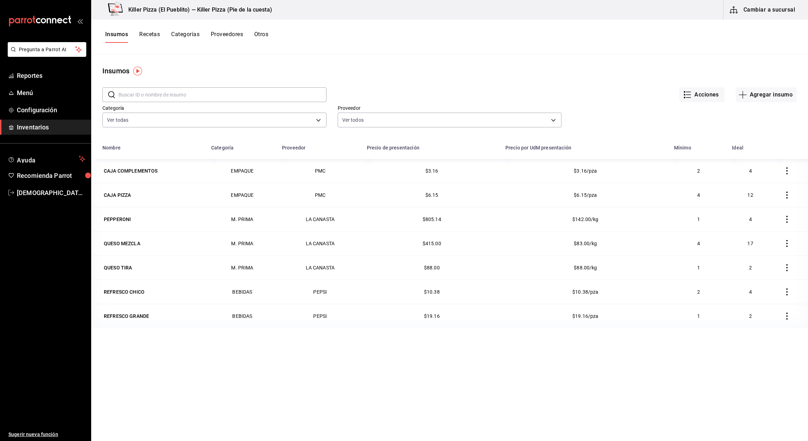
click at [154, 38] on button "Recetas" at bounding box center [149, 37] width 21 height 12
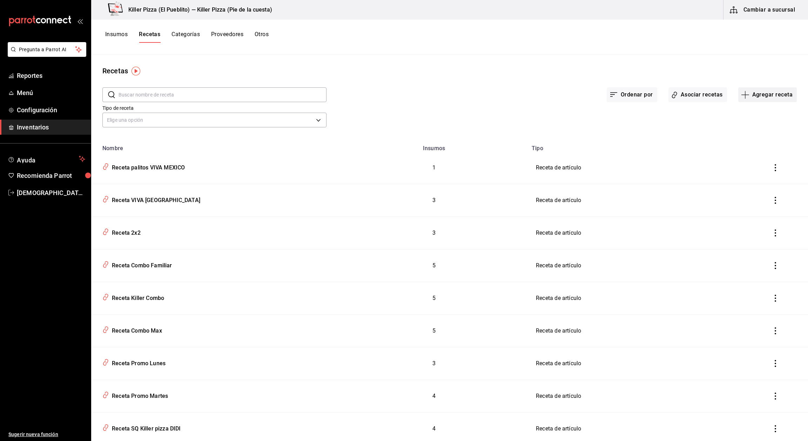
click at [752, 94] on button "Agregar receta" at bounding box center [767, 94] width 59 height 15
click at [748, 109] on li "Receta" at bounding box center [760, 114] width 70 height 19
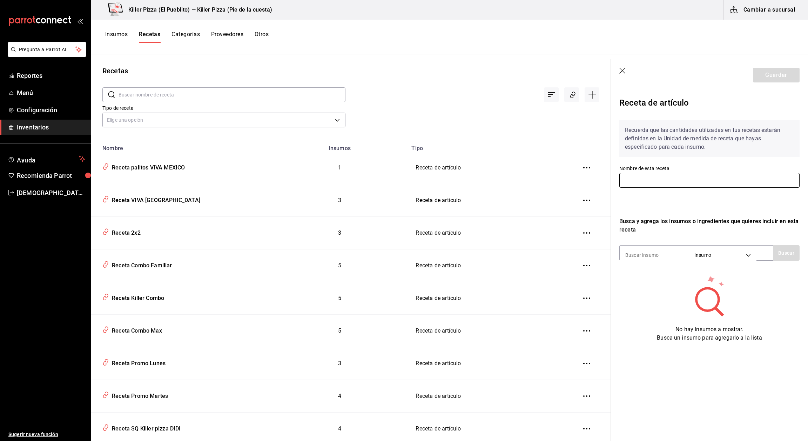
click at [675, 181] on input "text" at bounding box center [709, 180] width 180 height 15
type input "Receta Viva Mexico DIDI"
click at [660, 257] on input at bounding box center [654, 254] width 70 height 15
type input "CAJA"
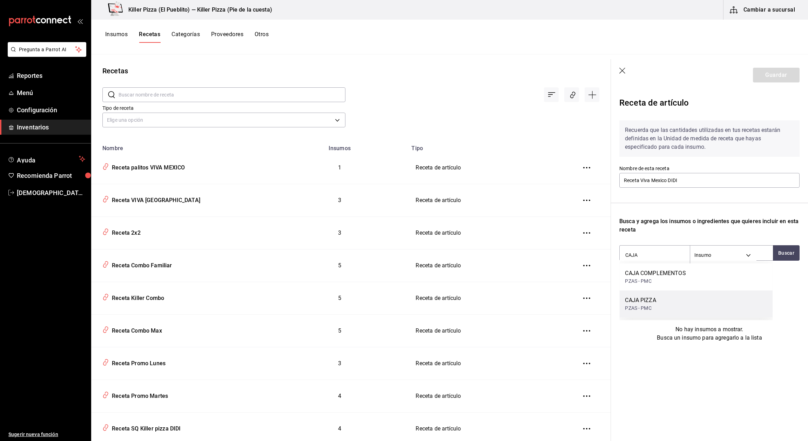
click at [653, 305] on div "PZAS - PMC" at bounding box center [640, 307] width 31 height 7
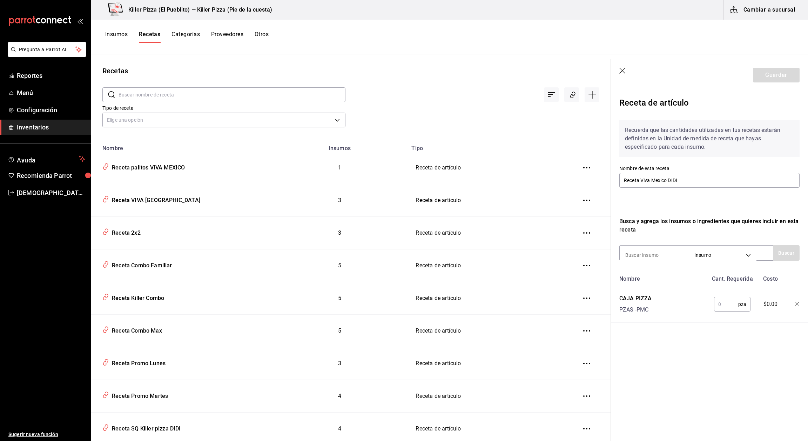
click at [728, 305] on input "text" at bounding box center [726, 304] width 24 height 14
type input "1"
click at [649, 246] on div "Insumo SUPPLY" at bounding box center [696, 252] width 154 height 15
click at [649, 251] on input at bounding box center [654, 254] width 70 height 15
type input "QUESO"
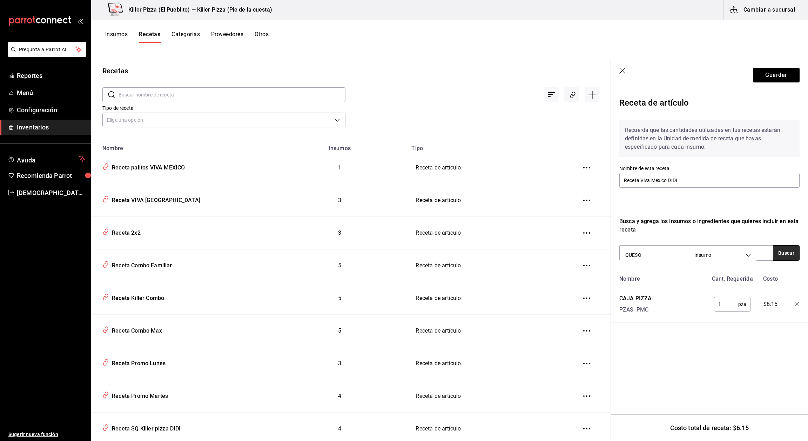
click at [788, 257] on button "Buscar" at bounding box center [786, 252] width 27 height 15
click at [653, 280] on div "CAJA 10 KG - LA CANASTA" at bounding box center [655, 280] width 60 height 7
click at [732, 299] on input "text" at bounding box center [728, 304] width 28 height 14
type input "240"
click at [716, 324] on div "Nombre Cant. Requerida Costo QUESO MEZCLA CAJA 10 KG - LA CANASTA 240 gr ​ $19.…" at bounding box center [709, 316] width 180 height 88
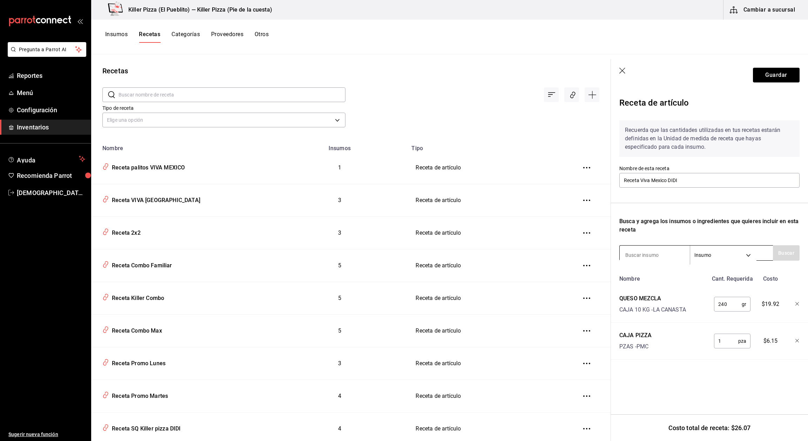
click at [655, 254] on input at bounding box center [654, 254] width 70 height 15
type input "PEPP"
click at [652, 272] on div "PEPPERONI" at bounding box center [658, 273] width 67 height 8
click at [725, 301] on input "text" at bounding box center [728, 304] width 28 height 14
type input "48"
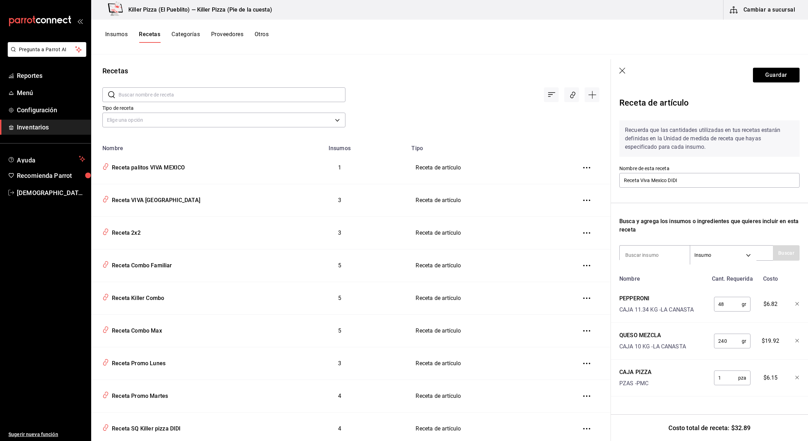
click at [749, 163] on div "Recuerda que las cantidades utilizadas en tus recetas estarán definidas en la U…" at bounding box center [709, 142] width 180 height 45
click at [777, 77] on button "Guardar" at bounding box center [776, 75] width 47 height 15
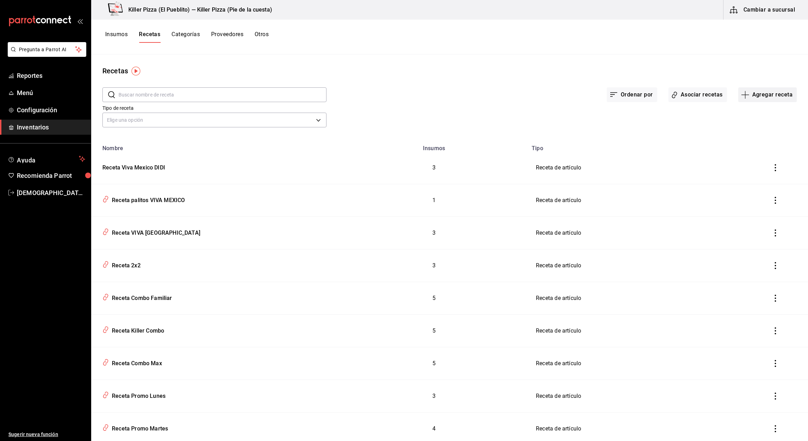
click at [773, 93] on button "Agregar receta" at bounding box center [767, 94] width 59 height 15
click at [748, 112] on span "Receta" at bounding box center [759, 113] width 59 height 7
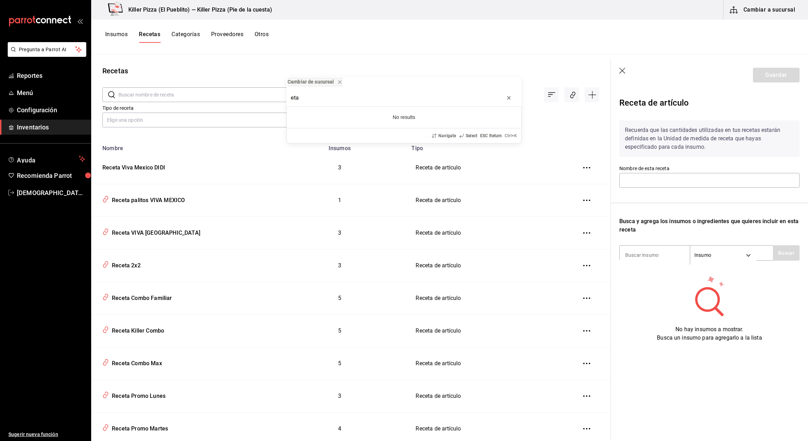
type input "eta"
click at [510, 100] on icon "progress bar" at bounding box center [509, 98] width 6 height 6
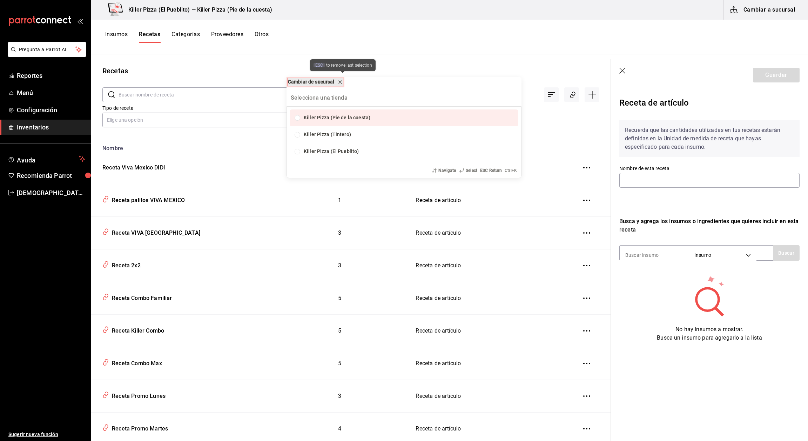
click at [341, 81] on icon "remove-block-cambiar-de sucursal" at bounding box center [340, 82] width 6 height 6
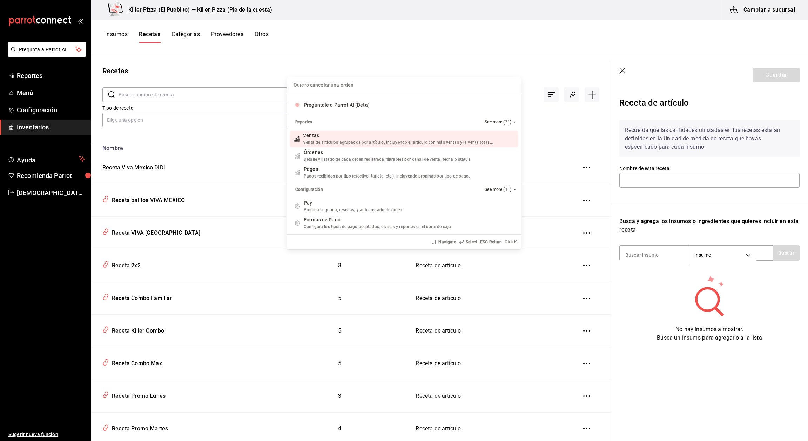
click at [361, 69] on div "Quiero cancelar una orden Pregúntale a Parrot AI (Beta) Reportes See more (21) …" at bounding box center [404, 220] width 808 height 441
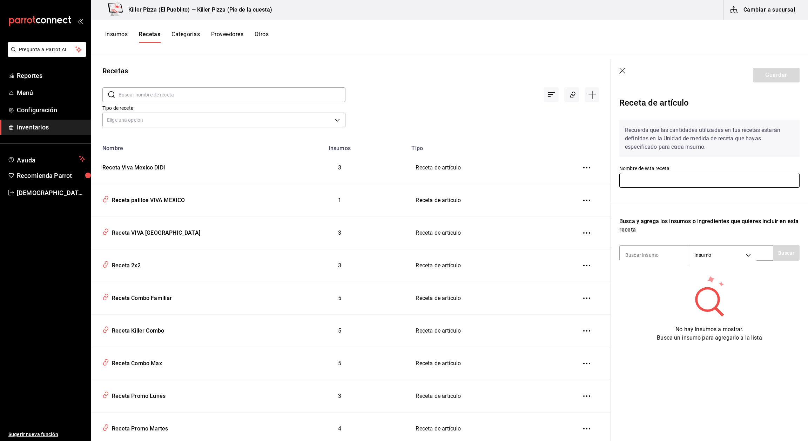
click at [679, 183] on input "text" at bounding box center [709, 180] width 180 height 15
click at [706, 185] on input "Receta Palitos Viva [GEOGRAPHIC_DATA]" at bounding box center [709, 180] width 180 height 15
type input "Receta Palitos Viva Mexico DIDI"
click at [650, 257] on input at bounding box center [654, 254] width 70 height 15
type input "C"
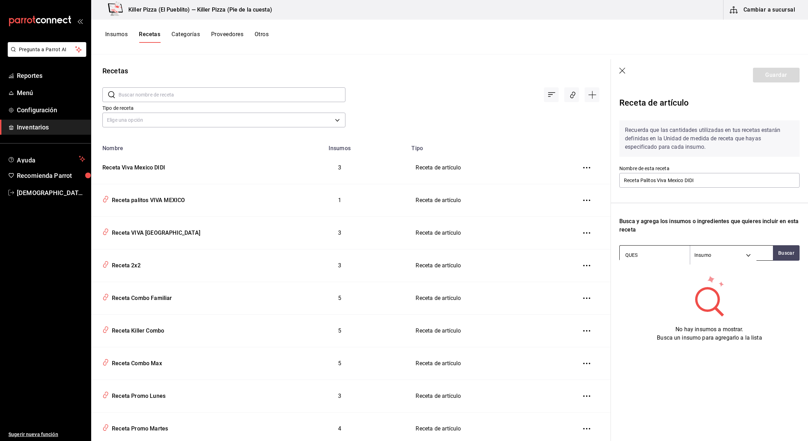
type input "QUESO"
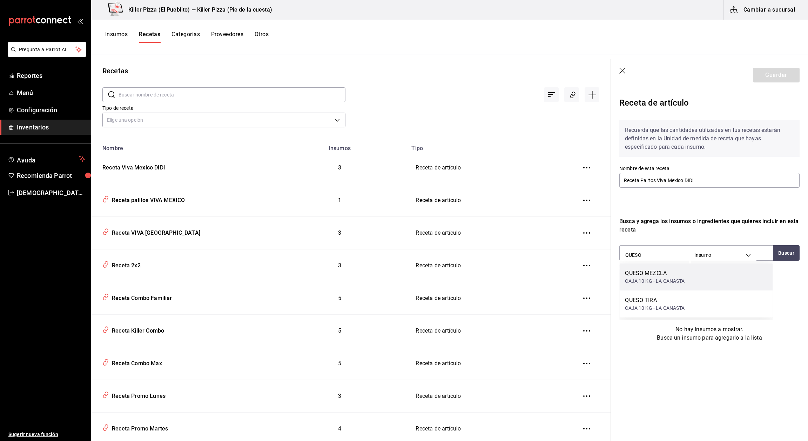
click at [660, 278] on div "CAJA 10 KG - LA CANASTA" at bounding box center [655, 280] width 60 height 7
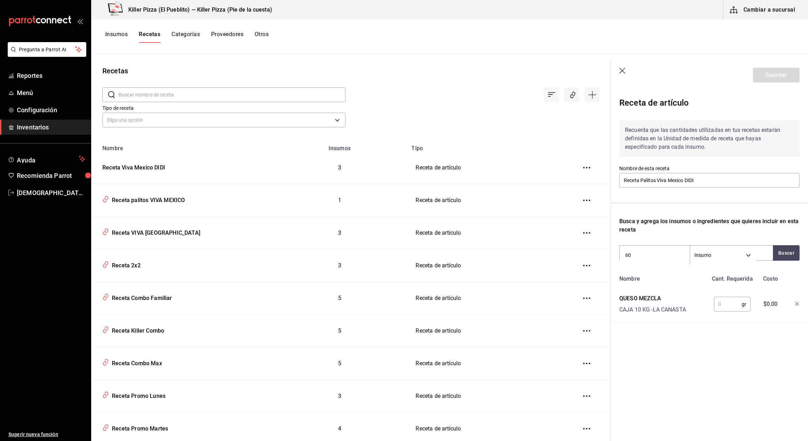
type input "60"
click at [693, 332] on div "Receta de artículo Recuerda que las cantidades utilizadas en tus recetas estará…" at bounding box center [709, 225] width 197 height 268
click at [728, 307] on input "text" at bounding box center [728, 304] width 28 height 14
type input "60"
click at [744, 360] on section "Guardar Receta de artículo Recuerda que las cantidades utilizadas en tus receta…" at bounding box center [709, 249] width 197 height 381
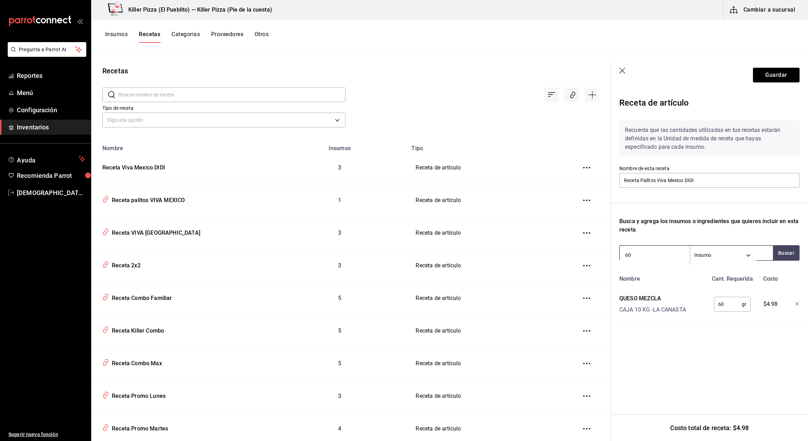
click at [671, 253] on input "60" at bounding box center [654, 254] width 70 height 15
type input "6"
click at [703, 384] on section "Guardar Receta de artículo Recuerda que las cantidades utilizadas en tus receta…" at bounding box center [709, 249] width 197 height 381
click at [774, 80] on button "Guardar" at bounding box center [776, 75] width 47 height 15
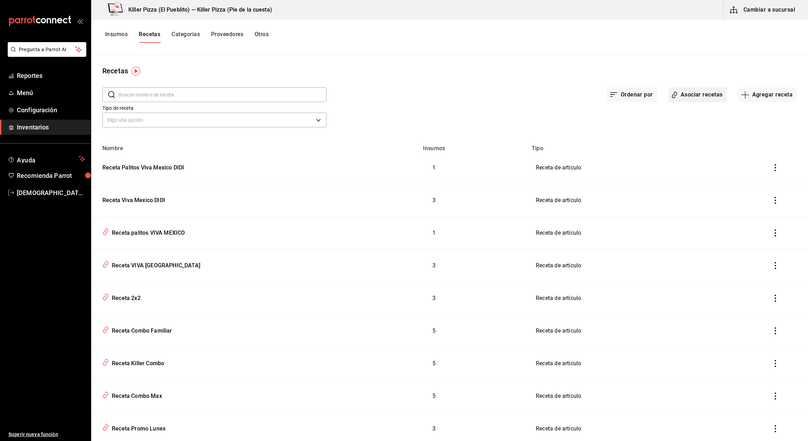
click at [693, 99] on button "Asociar recetas" at bounding box center [697, 94] width 59 height 15
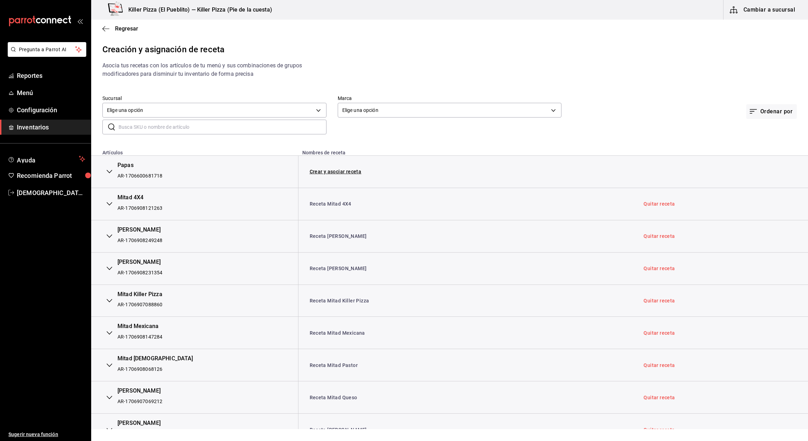
click at [292, 122] on input "text" at bounding box center [222, 127] width 208 height 14
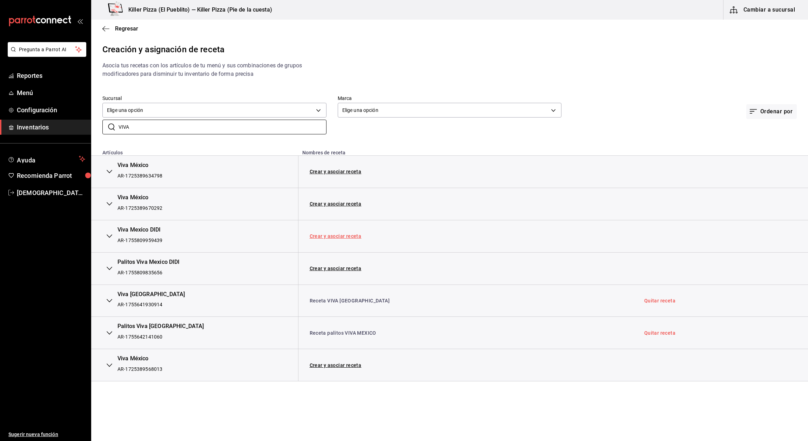
type input "VIVA"
click at [344, 236] on link "Crear y asociar receta" at bounding box center [336, 235] width 52 height 5
click at [346, 267] on link "Crear y asociar receta" at bounding box center [336, 268] width 52 height 5
click at [327, 234] on link "Receta Viva Mexico DIDI" at bounding box center [338, 236] width 57 height 6
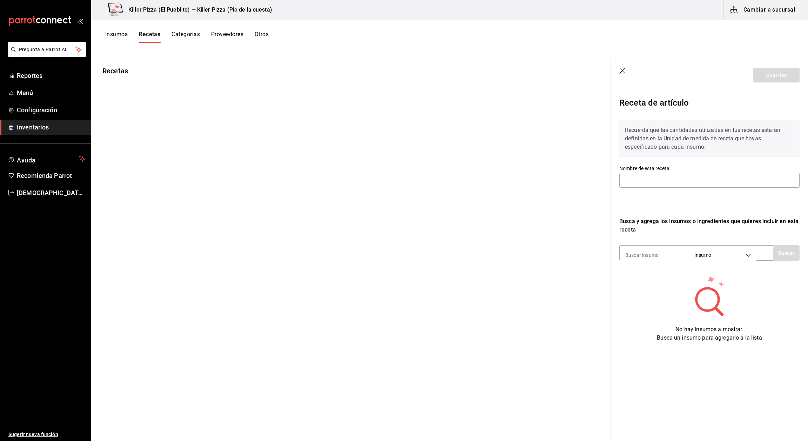
type input "Receta Viva Mexico DIDI"
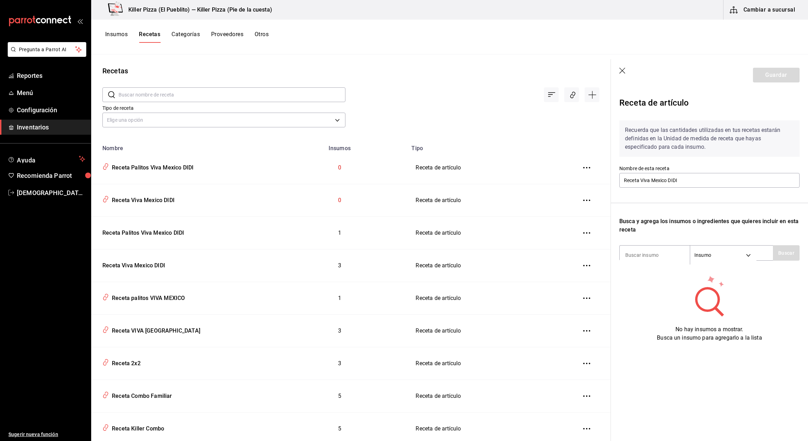
click at [622, 66] on header "Guardar" at bounding box center [709, 75] width 197 height 32
click at [622, 74] on icon "button" at bounding box center [622, 71] width 7 height 7
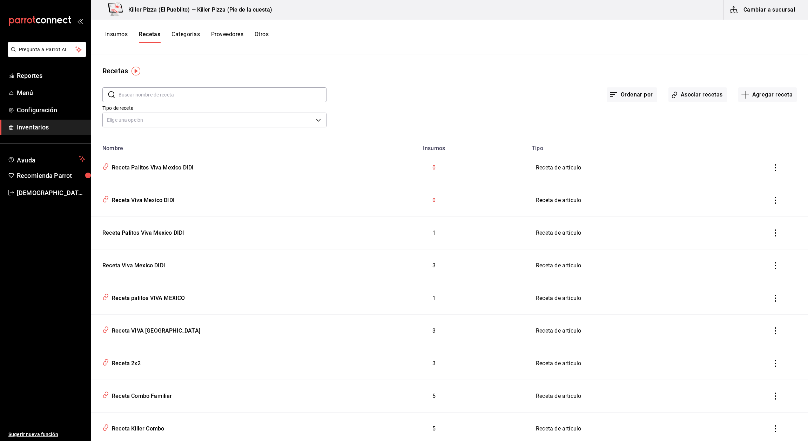
click at [772, 234] on icon "inventoriesTable" at bounding box center [775, 232] width 7 height 7
click at [634, 240] on div at bounding box center [404, 220] width 808 height 441
click at [773, 163] on button "inventoriesTable" at bounding box center [774, 167] width 15 height 15
click at [745, 179] on span "Eliminar" at bounding box center [746, 178] width 18 height 6
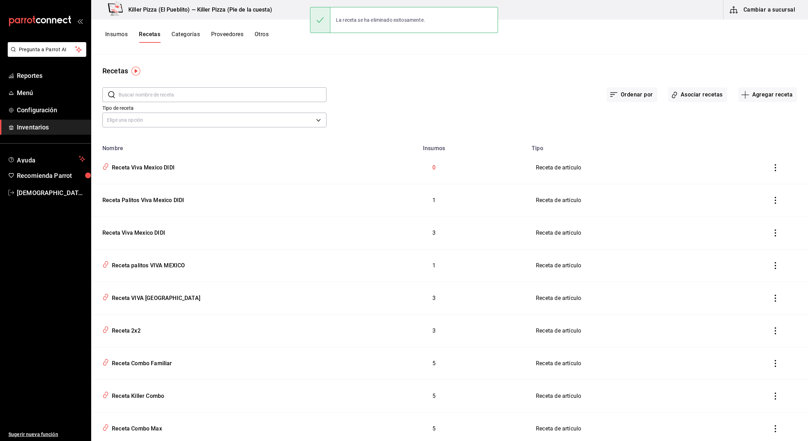
click at [772, 170] on icon "inventoriesTable" at bounding box center [775, 167] width 7 height 7
click at [750, 183] on li "Eliminar" at bounding box center [745, 178] width 59 height 20
click at [705, 97] on button "Asociar recetas" at bounding box center [697, 94] width 59 height 15
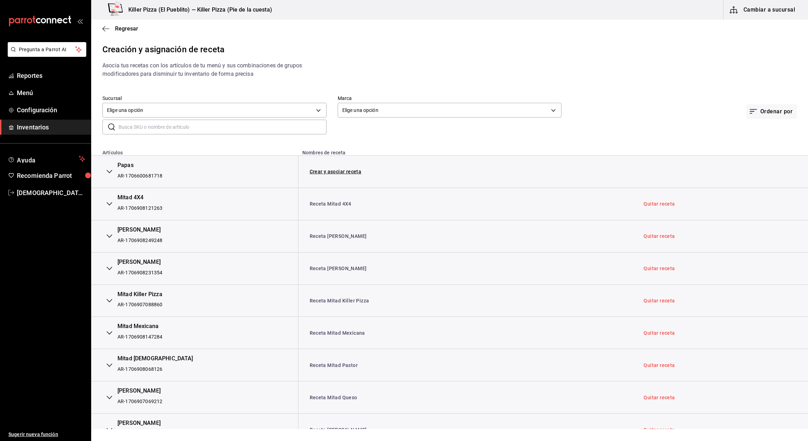
click at [230, 129] on input "text" at bounding box center [222, 127] width 208 height 14
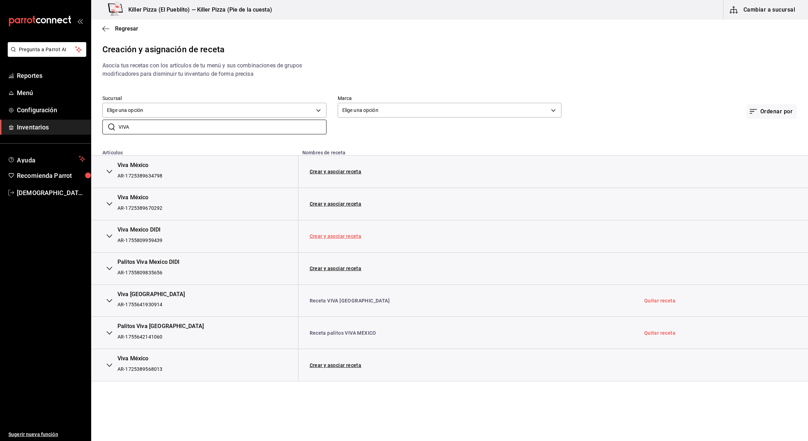
type input "VIVA"
click at [314, 234] on link "Crear y asociar receta" at bounding box center [336, 235] width 52 height 5
click at [340, 237] on link "Receta Viva Mexico DIDI" at bounding box center [338, 236] width 57 height 6
click at [652, 67] on div "Creación y asignación de receta Asocia tus recetas con los artículos de tu menú…" at bounding box center [449, 212] width 716 height 338
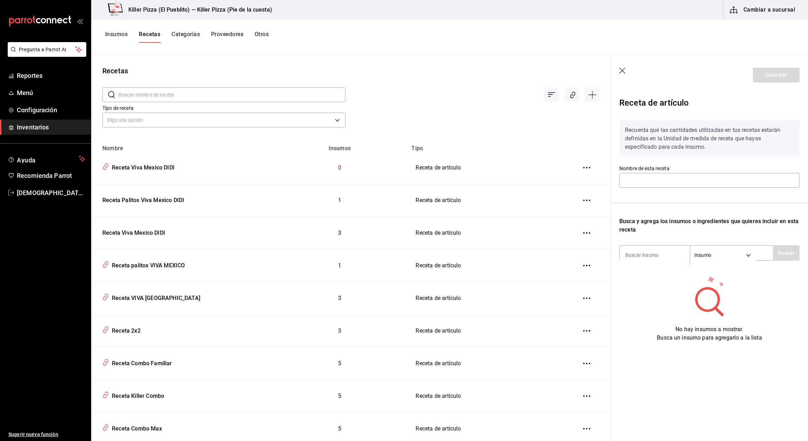
type input "Receta Viva Mexico DIDI"
click at [564, 100] on button "Asociar recetas" at bounding box center [571, 94] width 15 height 15
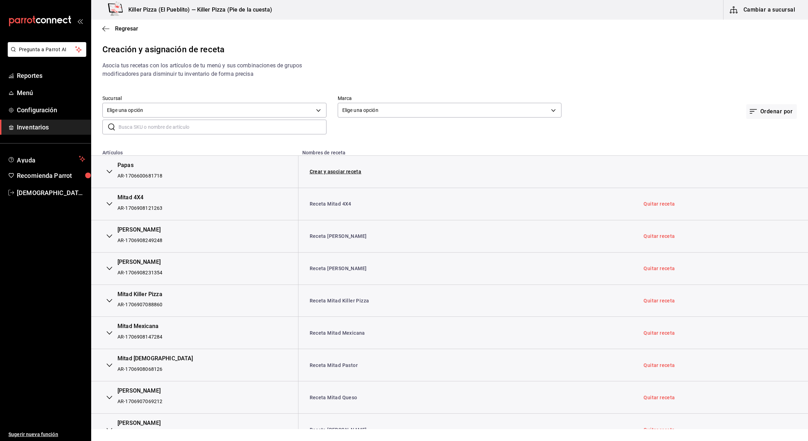
click at [249, 126] on input "text" at bounding box center [222, 127] width 208 height 14
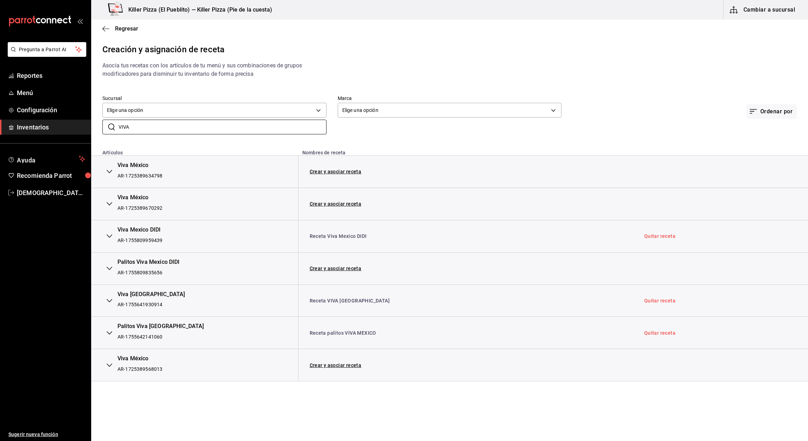
type input "VIVA"
click at [107, 272] on button "button" at bounding box center [109, 267] width 14 height 15
click at [137, 269] on div "AR-1755809835656" at bounding box center [149, 272] width 62 height 7
click at [158, 263] on div "Palitos Viva Mexico DIDI" at bounding box center [149, 262] width 62 height 8
click at [467, 275] on td "Crear y asociar receta" at bounding box center [465, 268] width 335 height 32
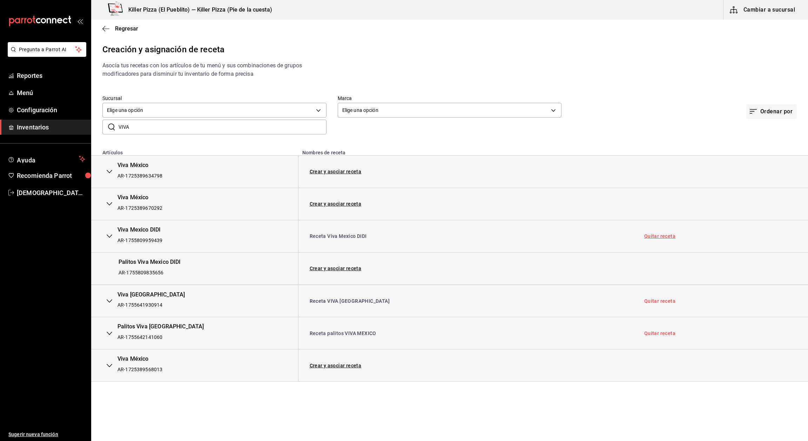
click at [644, 238] on link "Quitar receta" at bounding box center [659, 235] width 31 height 5
click at [349, 270] on link "Crear y asociar receta" at bounding box center [336, 268] width 52 height 5
click at [661, 269] on link "Quitar receta" at bounding box center [659, 268] width 31 height 5
click at [318, 234] on link "Asociar receta" at bounding box center [327, 235] width 34 height 5
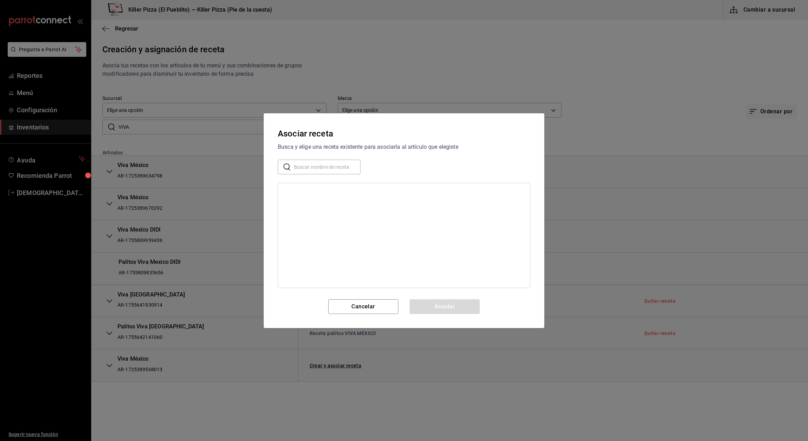
click at [317, 169] on input "text" at bounding box center [327, 166] width 67 height 14
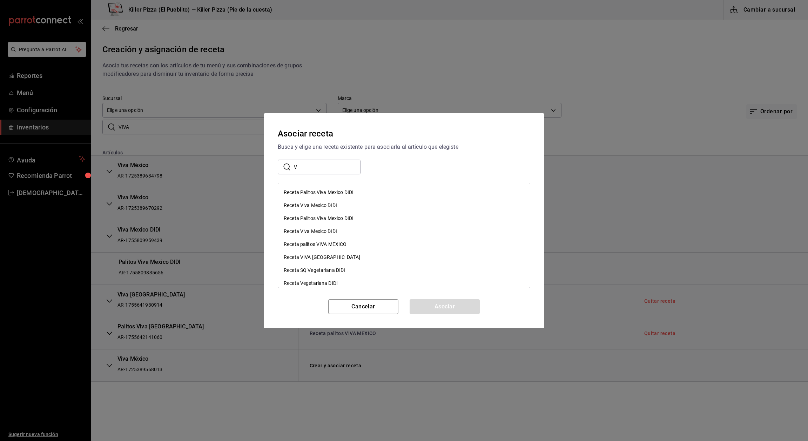
type input "viva"
click at [332, 248] on div "Receta palitos VIVA MEXICO" at bounding box center [404, 244] width 252 height 13
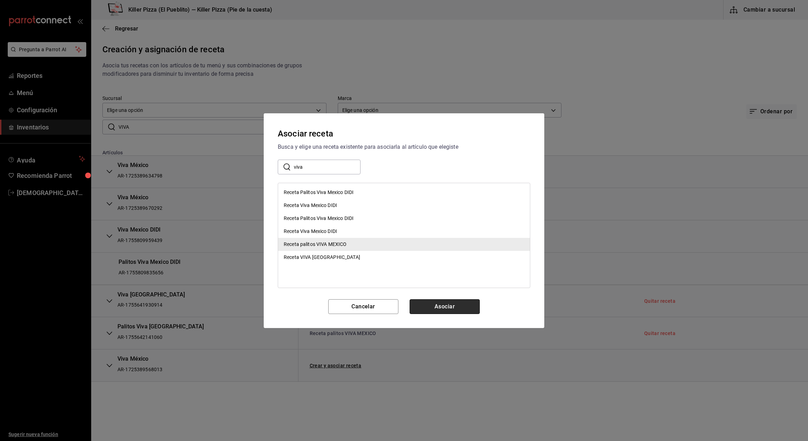
click at [440, 305] on button "Asociar" at bounding box center [444, 306] width 70 height 15
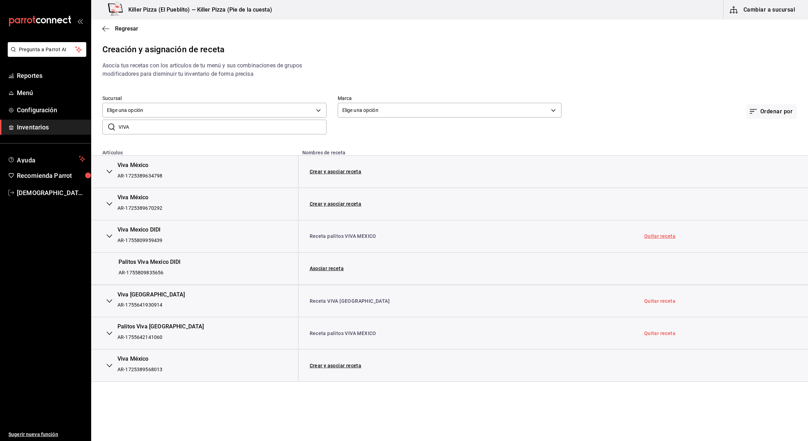
click at [644, 238] on link "Quitar receta" at bounding box center [659, 235] width 31 height 5
click at [329, 236] on link "Asociar receta" at bounding box center [327, 235] width 34 height 5
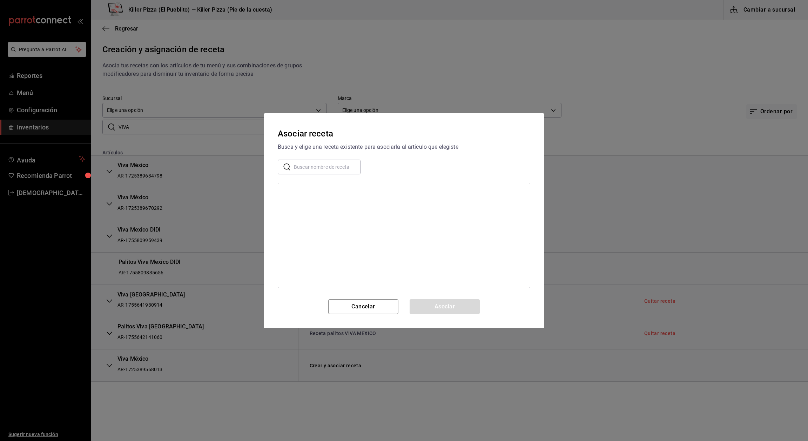
click at [319, 163] on input "text" at bounding box center [327, 166] width 67 height 14
type input "viva"
click at [329, 256] on div "Receta VIVA [GEOGRAPHIC_DATA]" at bounding box center [322, 256] width 76 height 7
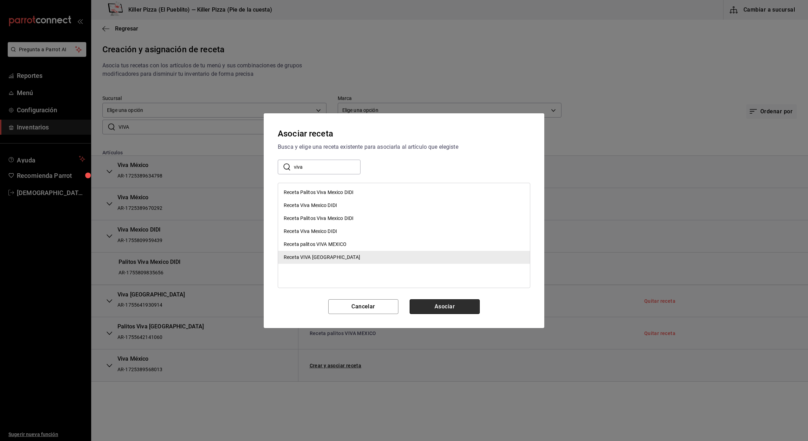
click at [450, 305] on button "Asociar" at bounding box center [444, 306] width 70 height 15
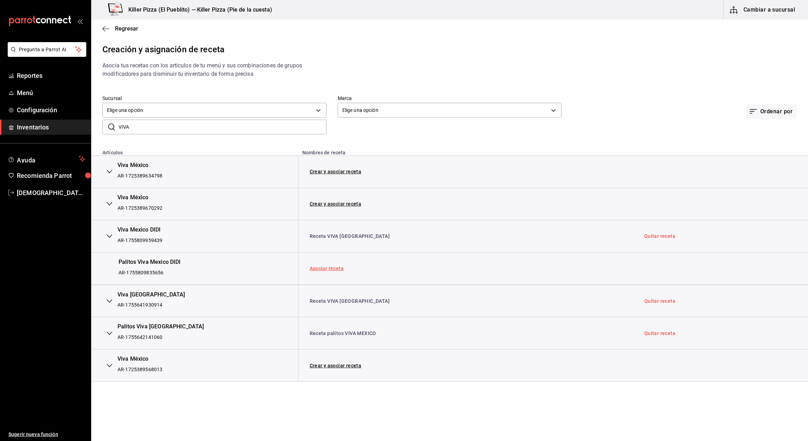
click at [327, 267] on link "Asociar receta" at bounding box center [327, 268] width 34 height 5
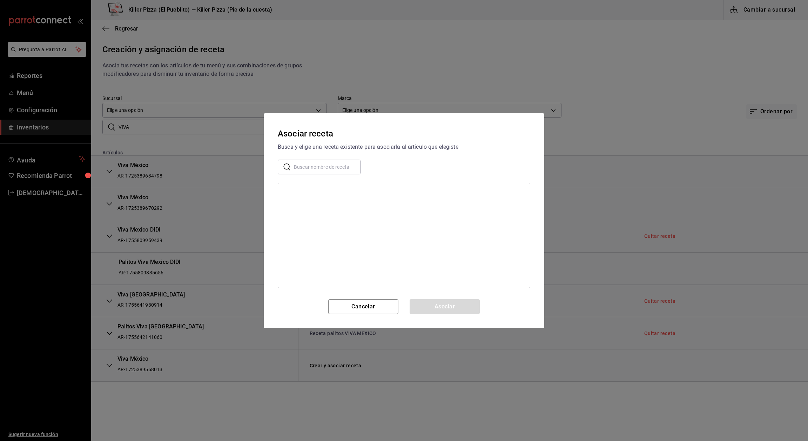
click at [334, 167] on input "text" at bounding box center [327, 166] width 67 height 14
type input "viva"
click at [331, 245] on div "Receta palitos VIVA MEXICO" at bounding box center [315, 243] width 63 height 7
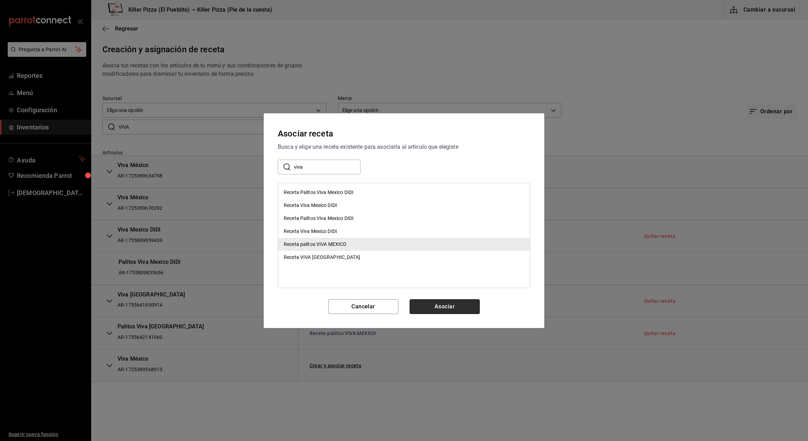
click at [446, 306] on button "Asociar" at bounding box center [444, 306] width 70 height 15
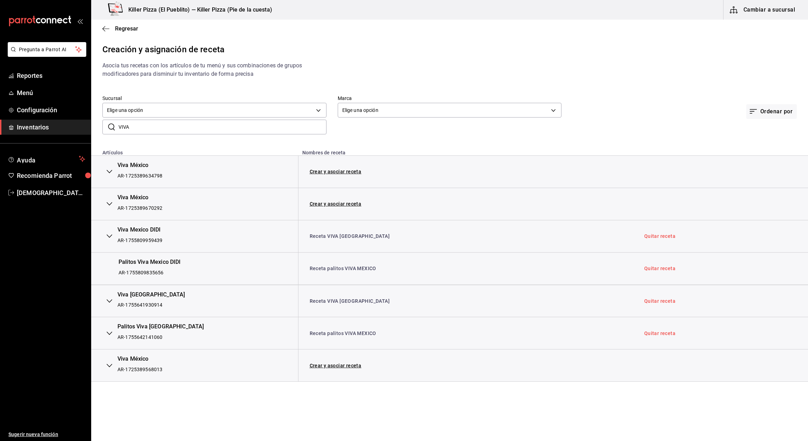
click at [386, 137] on div "Sucursal Elige una opción default Marca Elige una opción default Ordenar por ​ …" at bounding box center [449, 115] width 716 height 62
click at [104, 28] on icon "button" at bounding box center [105, 29] width 7 height 6
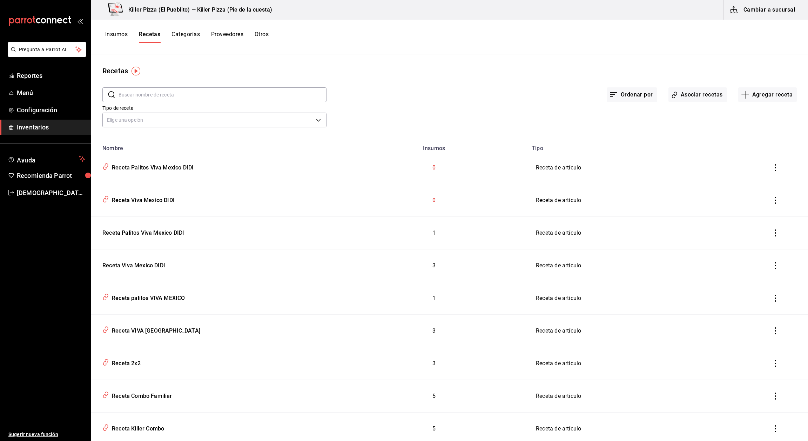
click at [767, 173] on button "inventoriesTable" at bounding box center [774, 167] width 15 height 15
click at [758, 176] on li "Eliminar" at bounding box center [745, 178] width 59 height 20
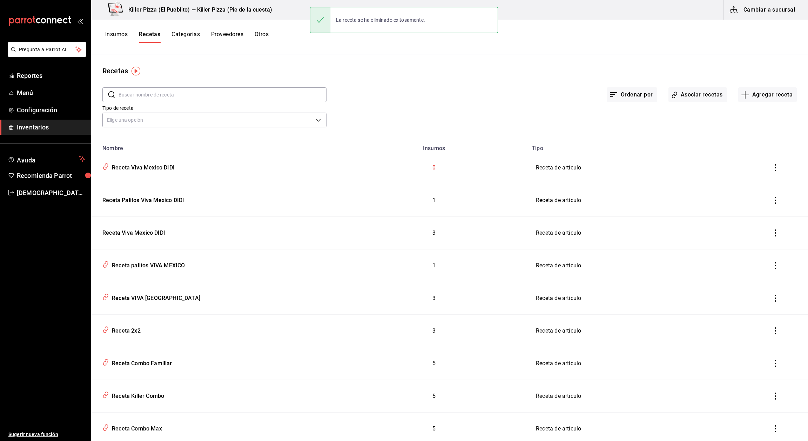
click at [772, 170] on icon "inventoriesTable" at bounding box center [775, 167] width 7 height 7
click at [752, 182] on li "Eliminar" at bounding box center [745, 178] width 59 height 20
click at [687, 96] on button "Asociar recetas" at bounding box center [697, 94] width 59 height 15
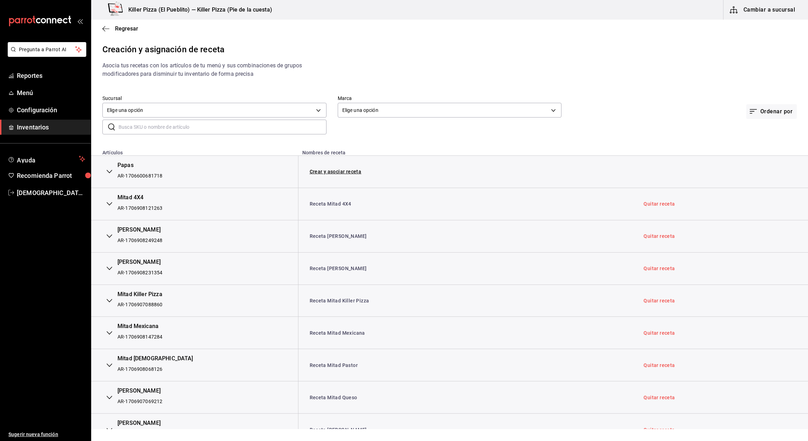
click at [268, 129] on input "text" at bounding box center [222, 127] width 208 height 14
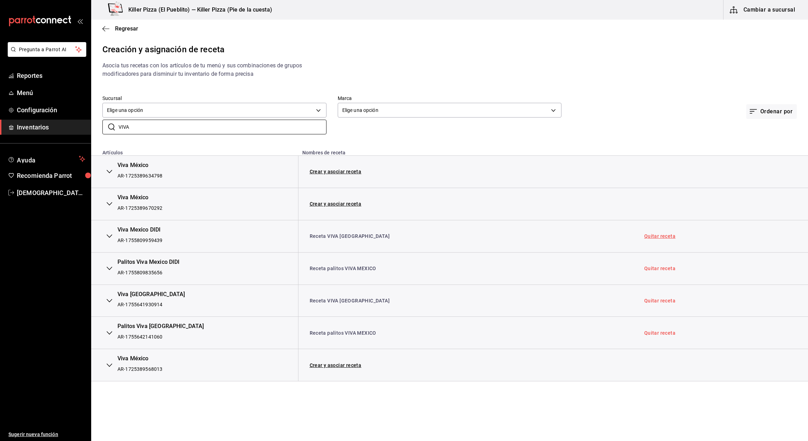
type input "VIVA"
click at [644, 236] on link "Quitar receta" at bounding box center [659, 235] width 31 height 5
click at [649, 271] on link "Quitar receta" at bounding box center [659, 268] width 31 height 5
click at [331, 237] on link "Asociar receta" at bounding box center [327, 235] width 34 height 5
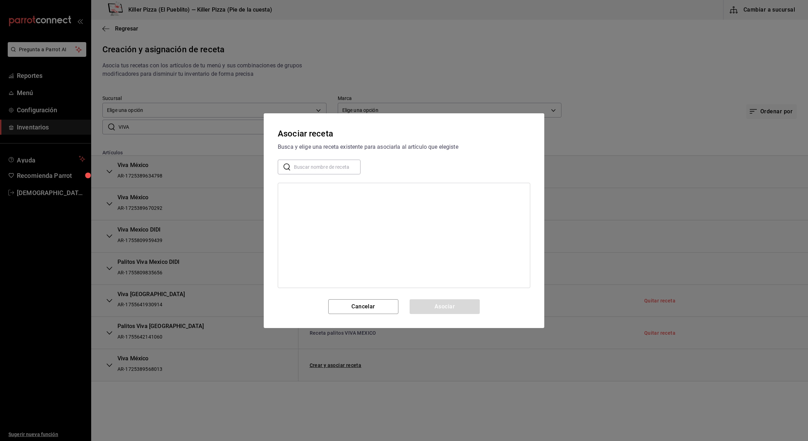
click at [329, 165] on input "text" at bounding box center [327, 166] width 67 height 14
type input "viva"
click at [338, 202] on div "Receta Viva Mexico DIDI" at bounding box center [404, 205] width 252 height 13
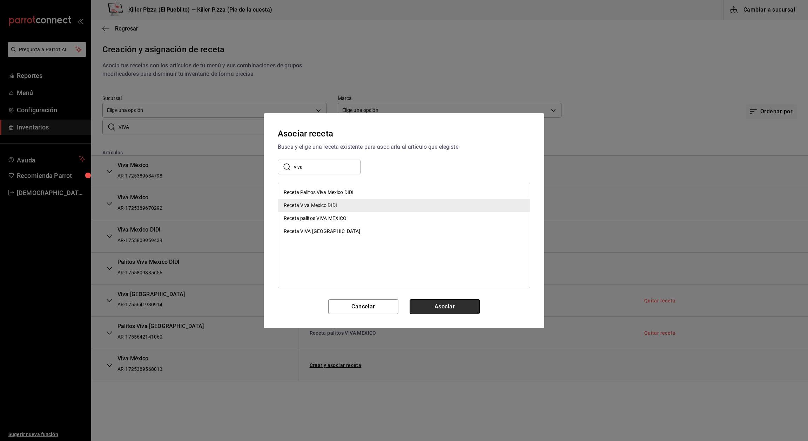
click at [455, 303] on button "Asociar" at bounding box center [444, 306] width 70 height 15
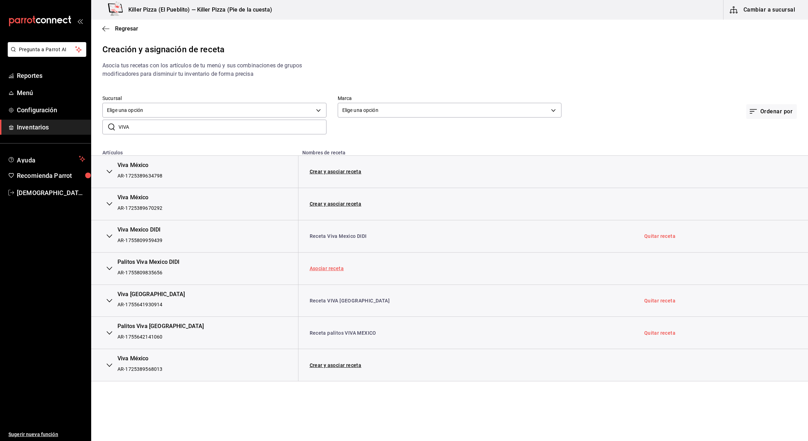
click at [328, 270] on link "Asociar receta" at bounding box center [327, 268] width 34 height 5
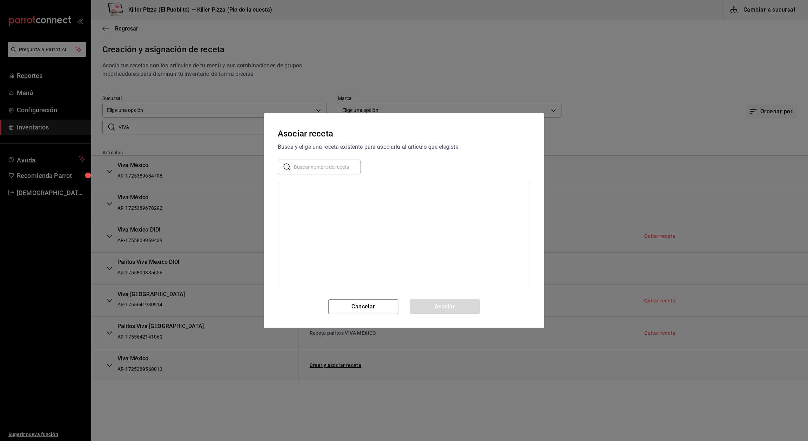
click at [331, 164] on input "text" at bounding box center [327, 166] width 67 height 14
type input "viva"
click at [338, 194] on div "Receta Palitos Viva Mexico DIDI" at bounding box center [319, 192] width 70 height 7
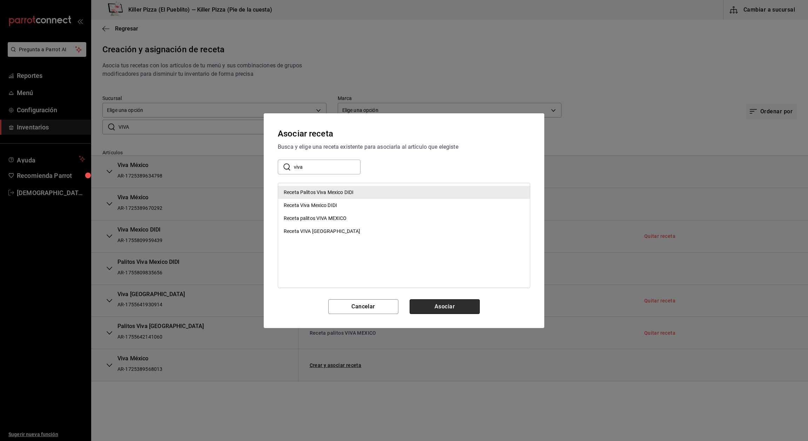
click at [468, 306] on button "Asociar" at bounding box center [444, 306] width 70 height 15
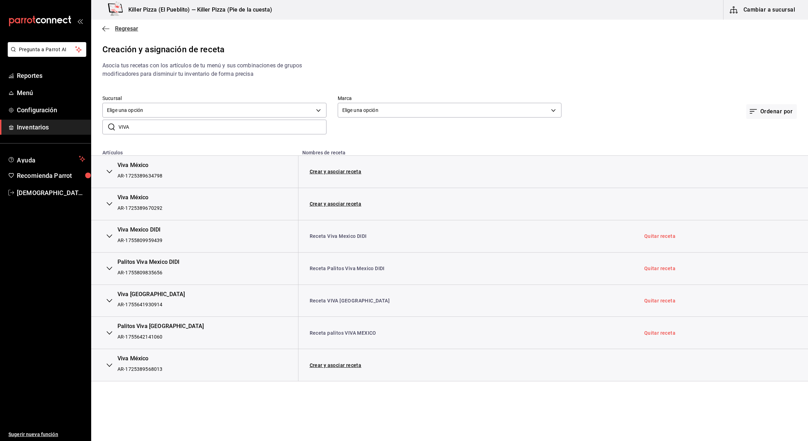
click at [108, 29] on icon "button" at bounding box center [105, 29] width 7 height 6
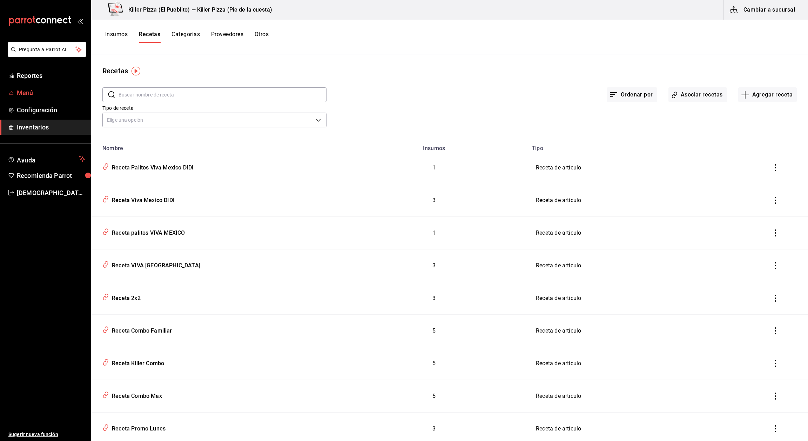
click at [41, 89] on span "Menú" at bounding box center [51, 92] width 68 height 9
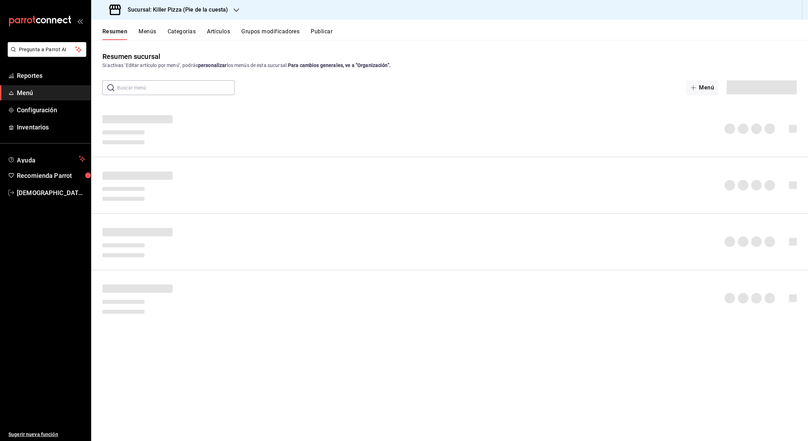
click at [220, 32] on button "Artículos" at bounding box center [218, 34] width 23 height 12
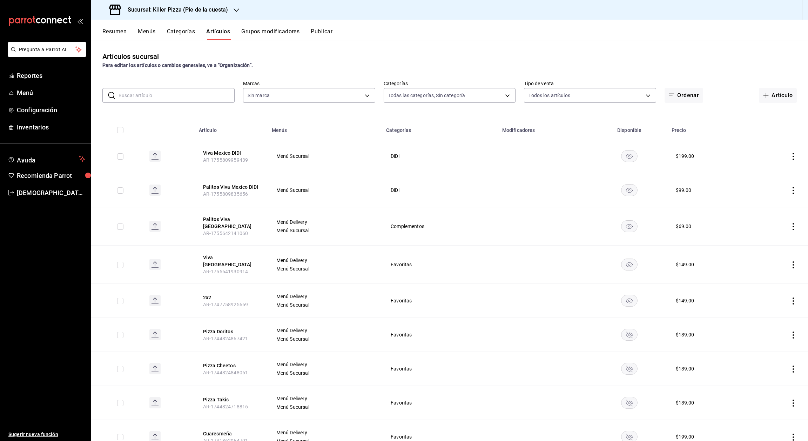
type input "9f4ba7ec-e98d-42d8-ba84-5fe72b9cc251,1d4d0d72-0d46-438f-8575-3b51557a0eae,2ef20…"
type input "97b2576e-4050-4013-adba-09120c95d758"
